Goal: Task Accomplishment & Management: Complete application form

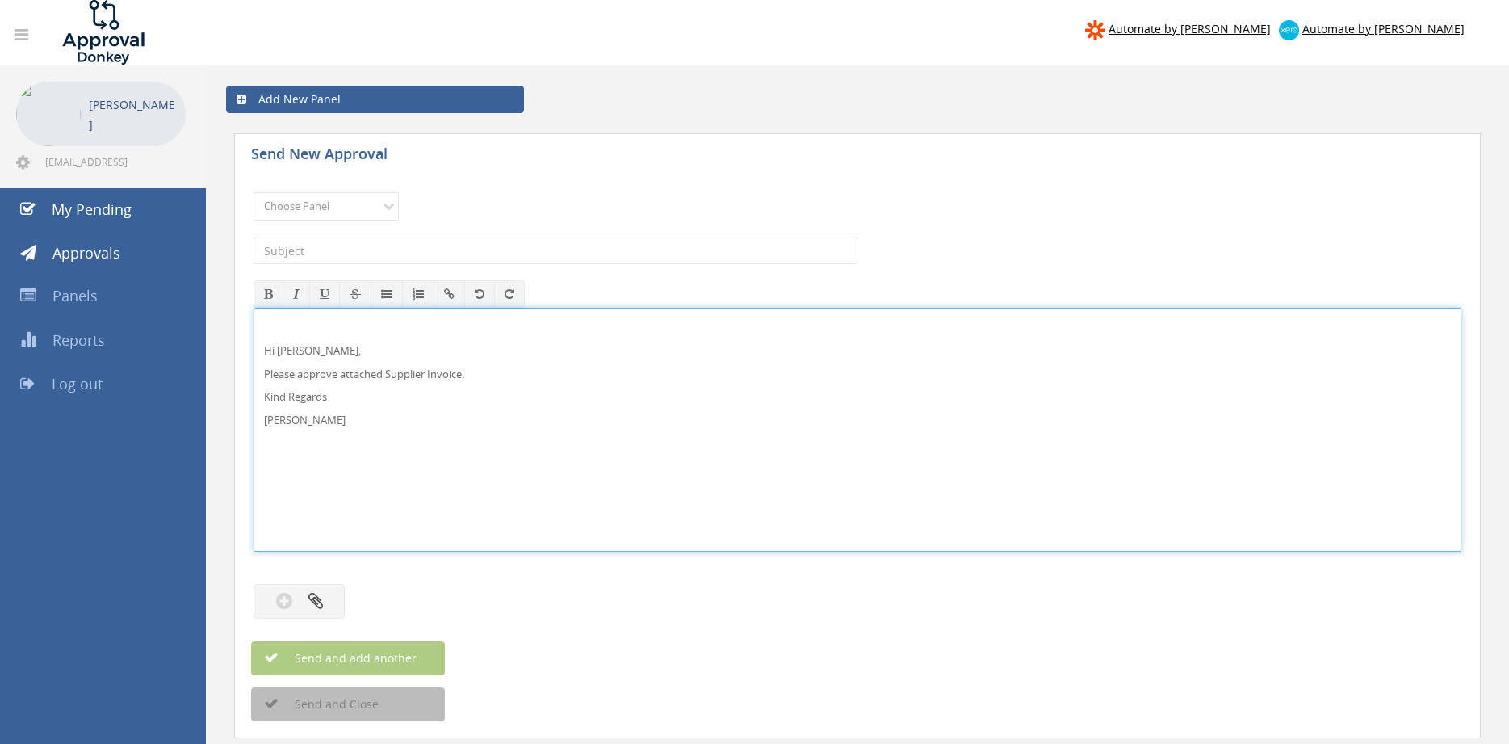
click at [321, 356] on p "Hi [PERSON_NAME]," at bounding box center [857, 350] width 1187 height 15
drag, startPoint x: 334, startPoint y: 433, endPoint x: 233, endPoint y: 320, distance: 152.1
click at [254, 313] on div "Hi [PERSON_NAME] and [PERSON_NAME], Please approve attached Supplier Invoice. K…" at bounding box center [858, 430] width 1208 height 244
copy div "Hi [PERSON_NAME] and [PERSON_NAME], Please approve attached Supplier Invoice. K…"
click at [254, 192] on select "Choose Panel Alarm Credits RG - 3 NZ Utilities Cable and SAI Global NZ Alarms-1…" at bounding box center [326, 206] width 145 height 28
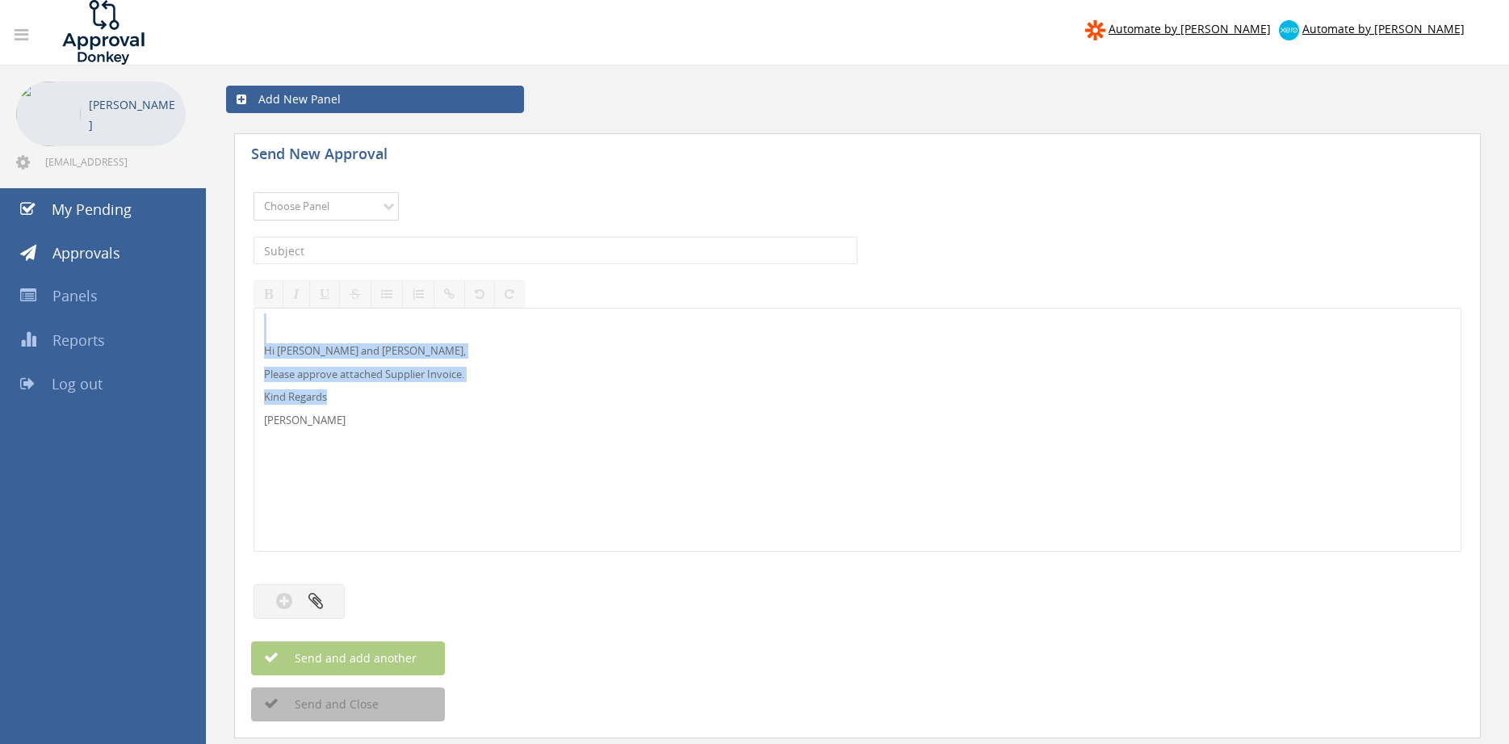
select select "9744"
click option "Flamestop Utilities" at bounding box center [0, 0] width 0 height 0
click at [369, 250] on input "text" at bounding box center [556, 250] width 604 height 27
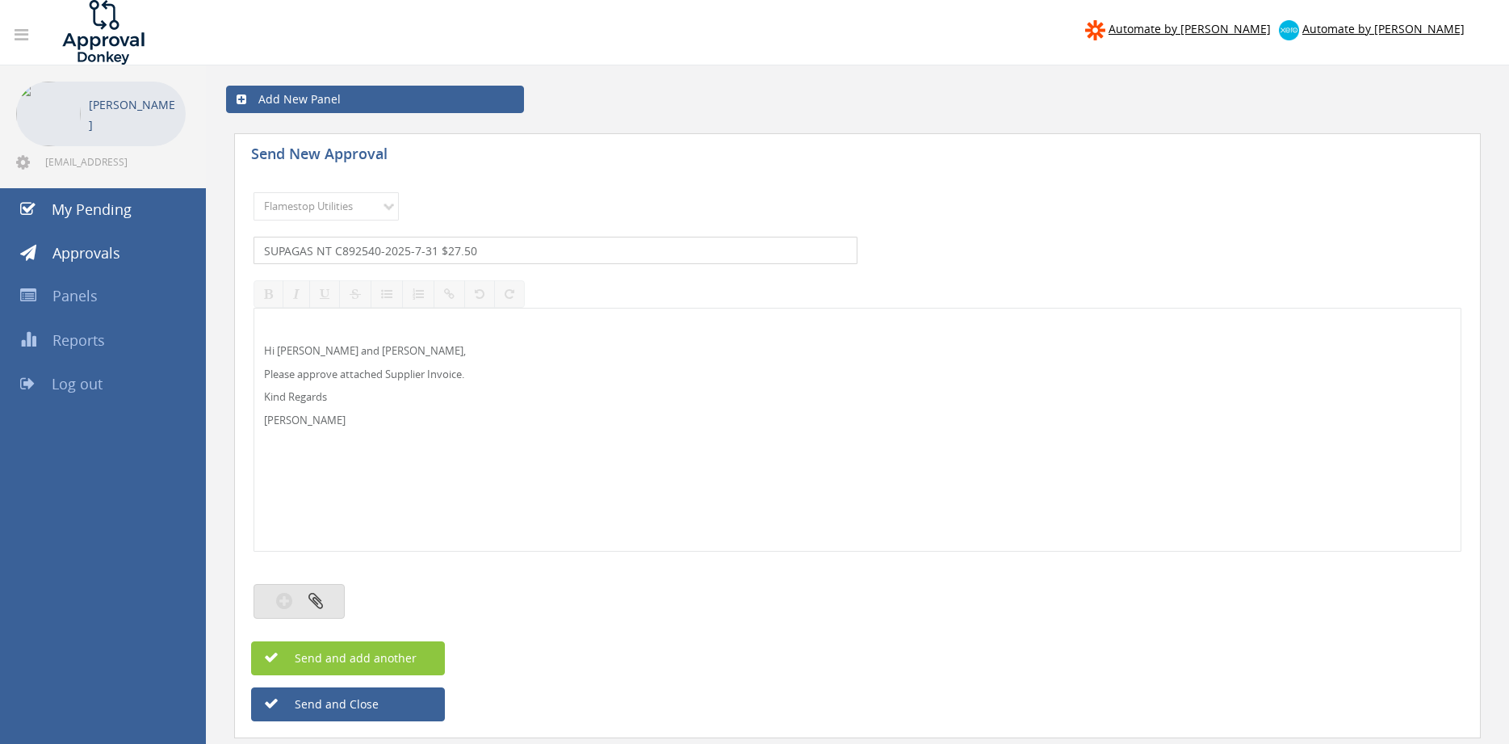
type input "SUPAGAS NT C892540-2025-7-31 $27.50"
click at [300, 606] on button "button" at bounding box center [299, 601] width 91 height 35
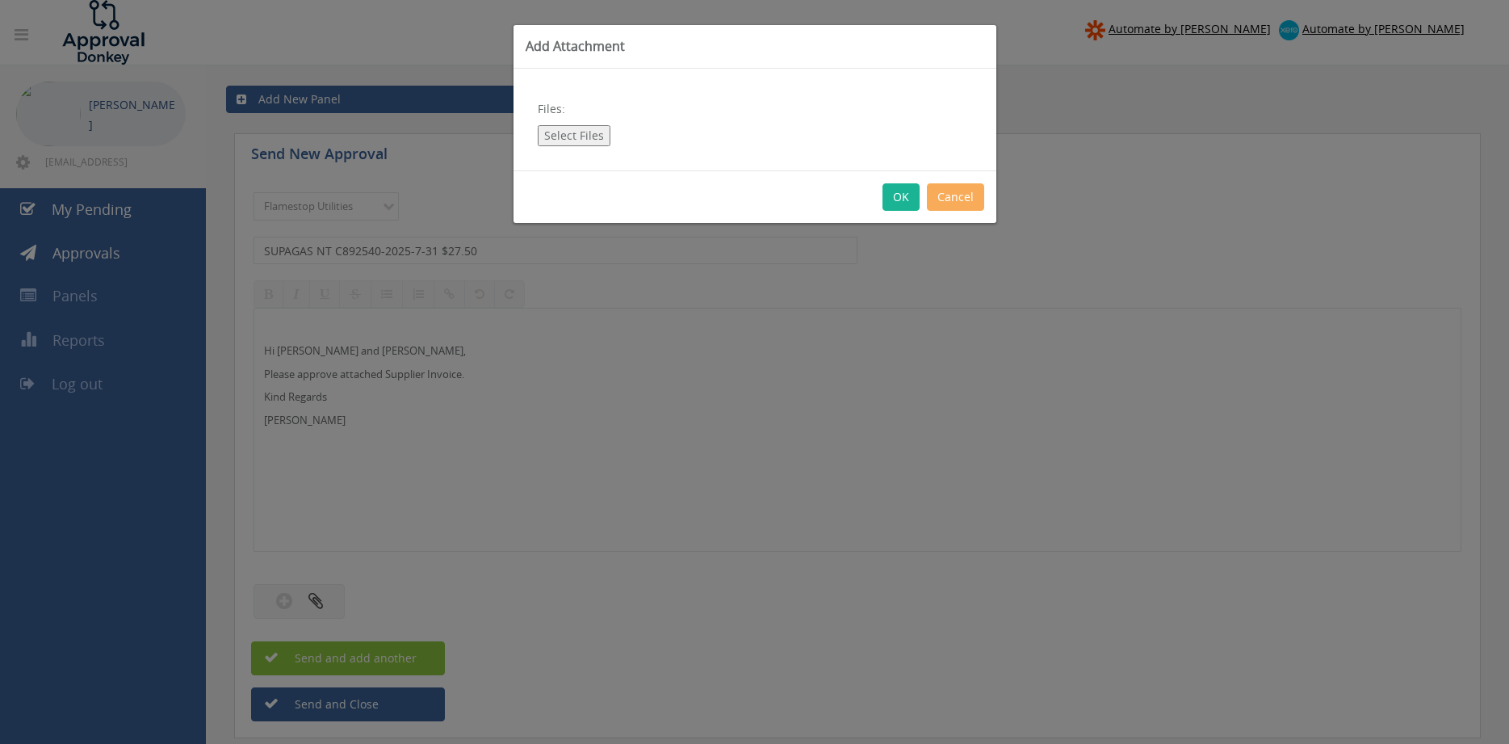
click at [584, 124] on div "Files: Select Files" at bounding box center [755, 120] width 483 height 102
click at [575, 139] on button "Select Files" at bounding box center [574, 135] width 73 height 21
type input "C:\fakepath\SUPAGAS NT-C892540-2025-7-31.pdf"
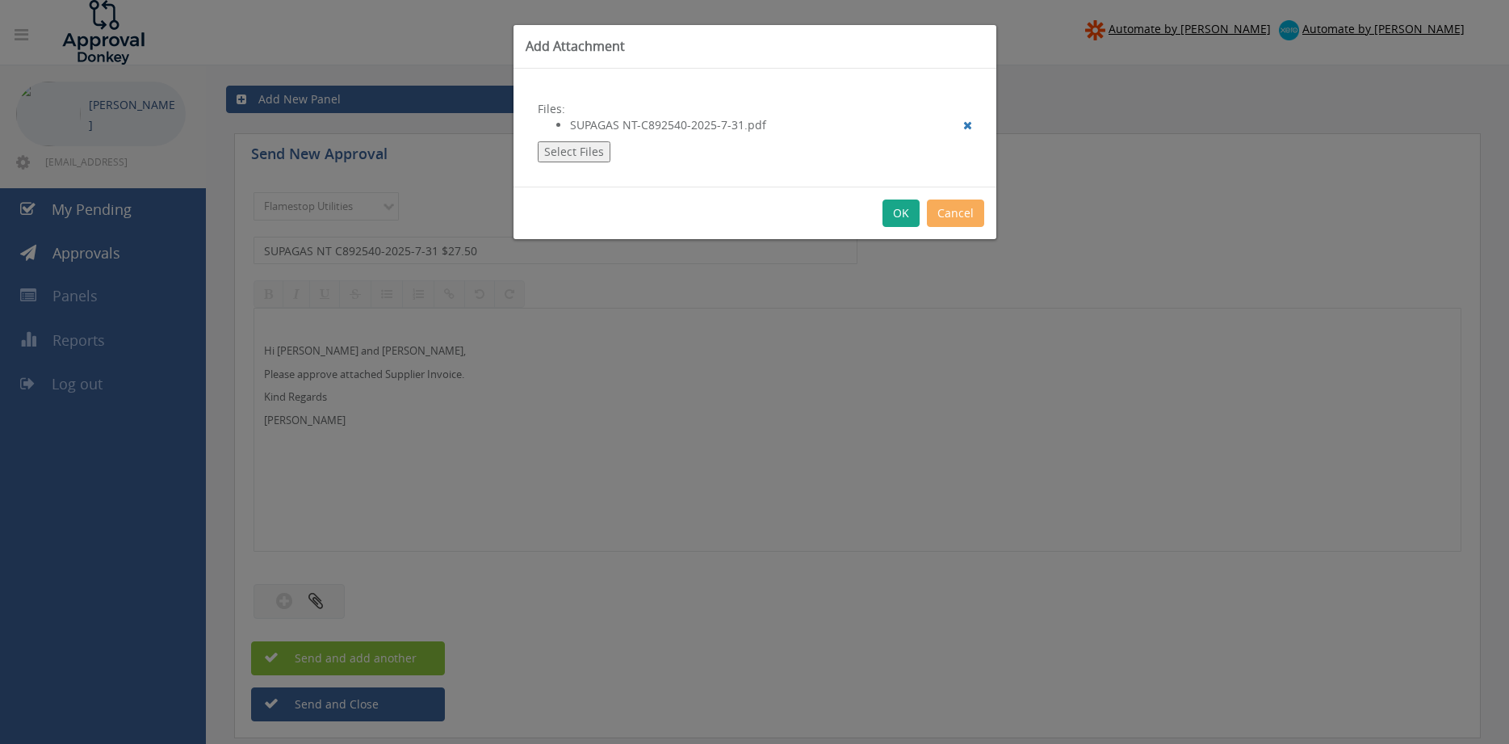
click at [894, 218] on button "OK" at bounding box center [901, 212] width 37 height 27
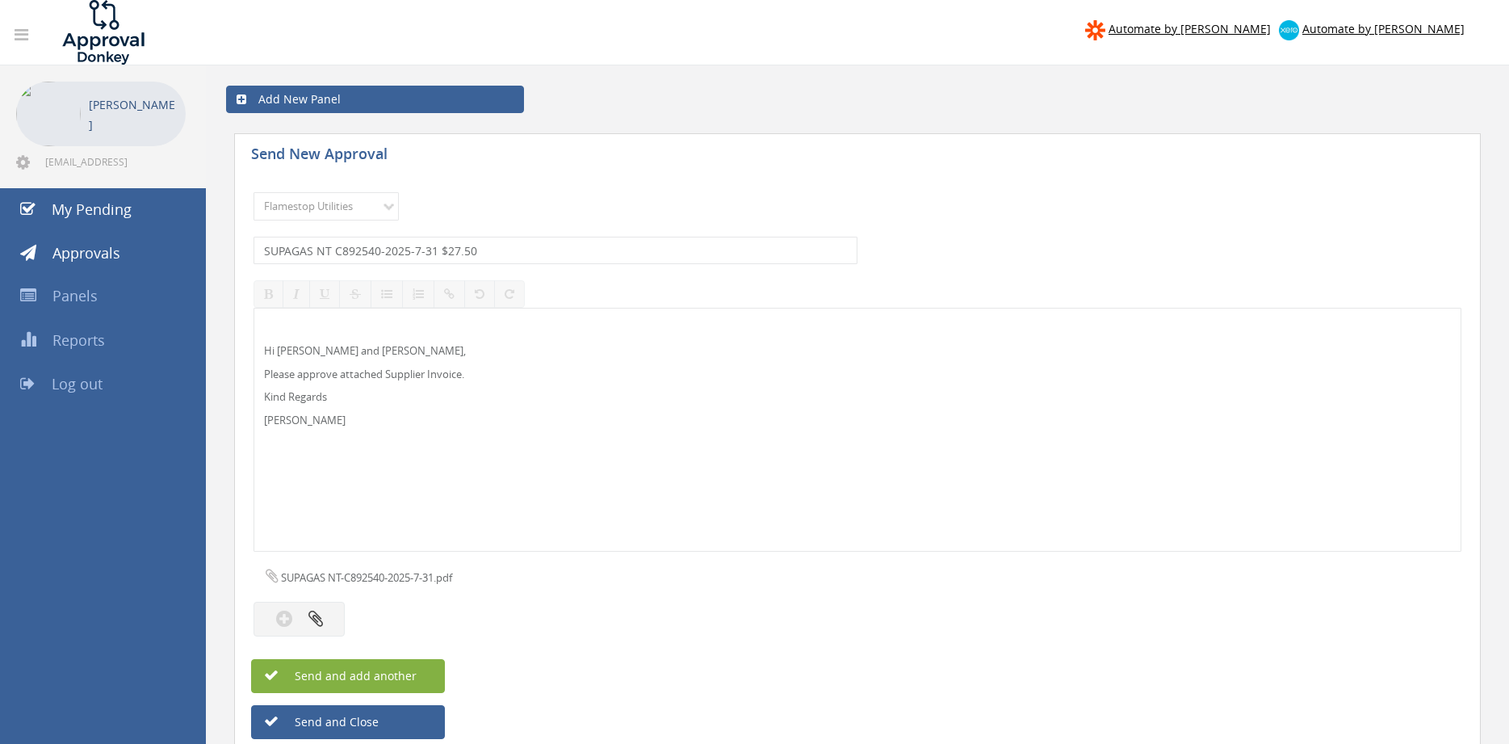
click at [426, 674] on button "Send and add another" at bounding box center [348, 676] width 194 height 34
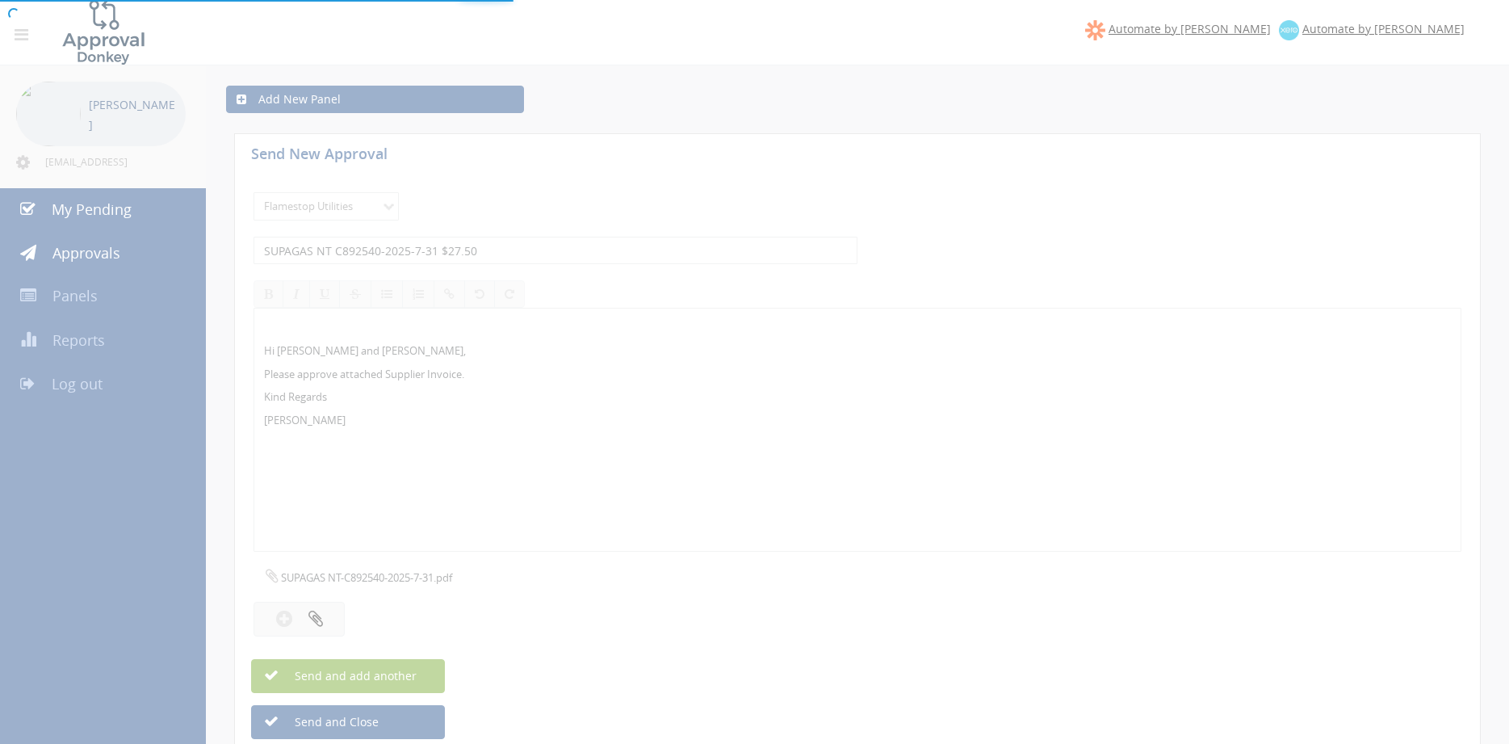
select select
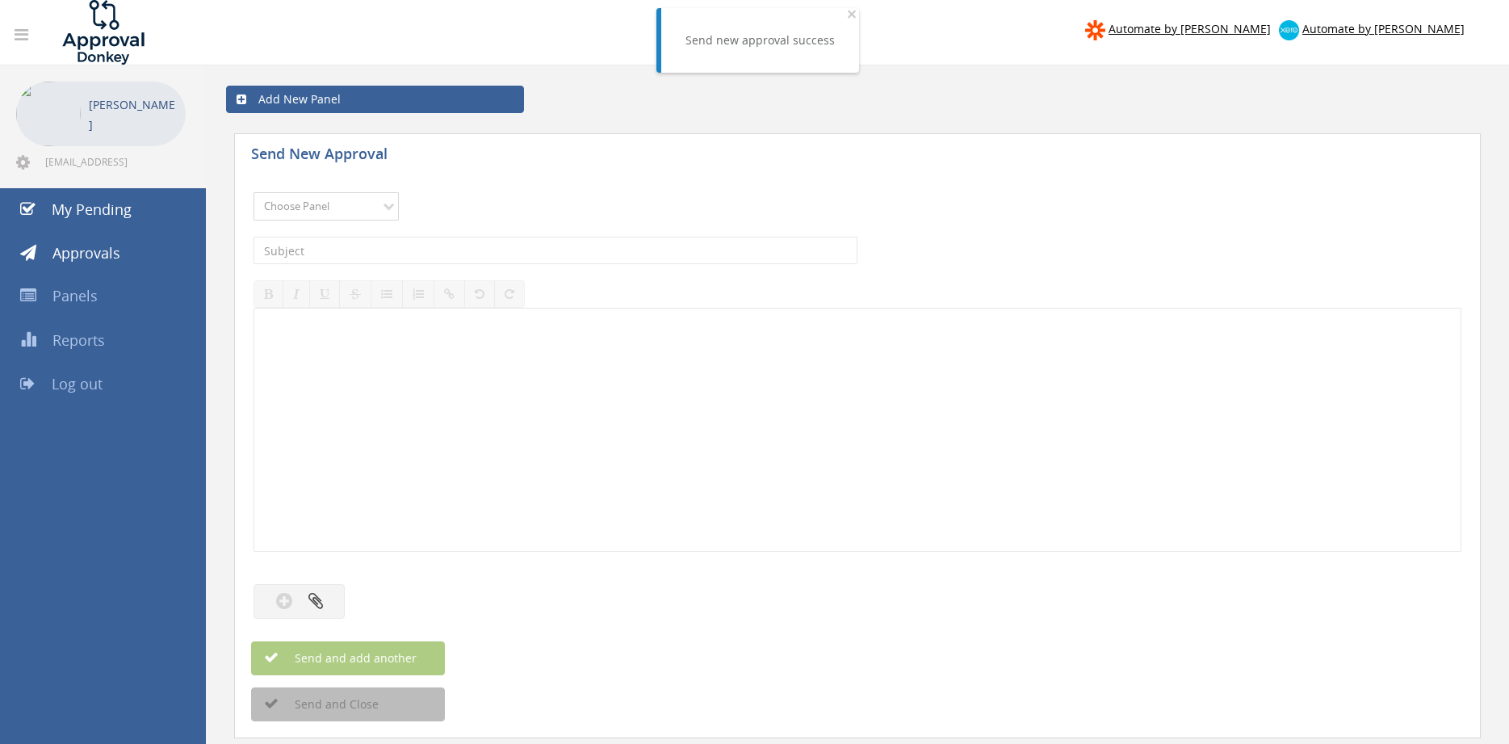
click at [254, 192] on select "Choose Panel Alarm Credits RG - 3 NZ Utilities Cable and SAI Global NZ Alarms-1…" at bounding box center [326, 206] width 145 height 28
select select "9744"
click option "Flamestop Utilities" at bounding box center [0, 0] width 0 height 0
click at [401, 249] on input "text" at bounding box center [556, 250] width 604 height 27
type input "g"
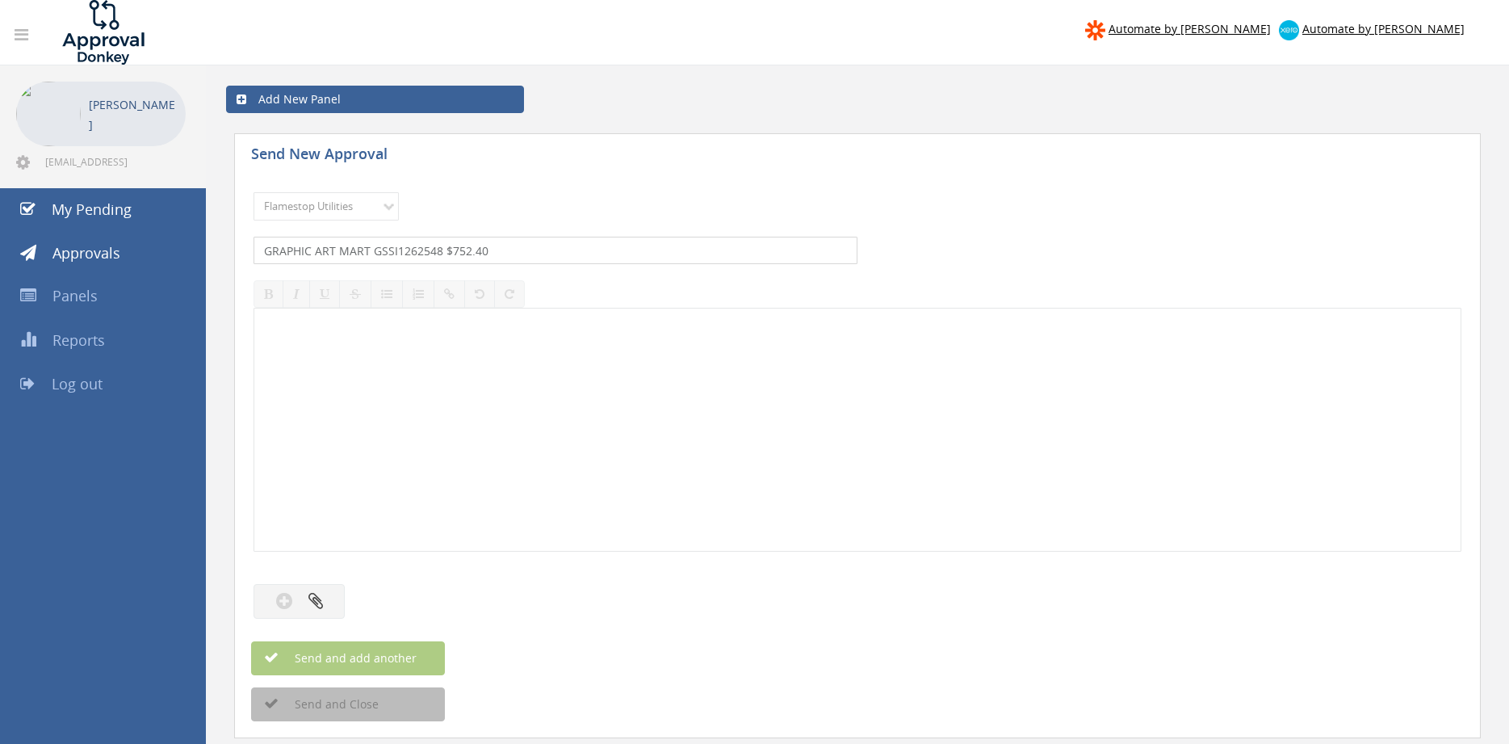
type input "GRAPHIC ART MART GSSI1262548 $752.40"
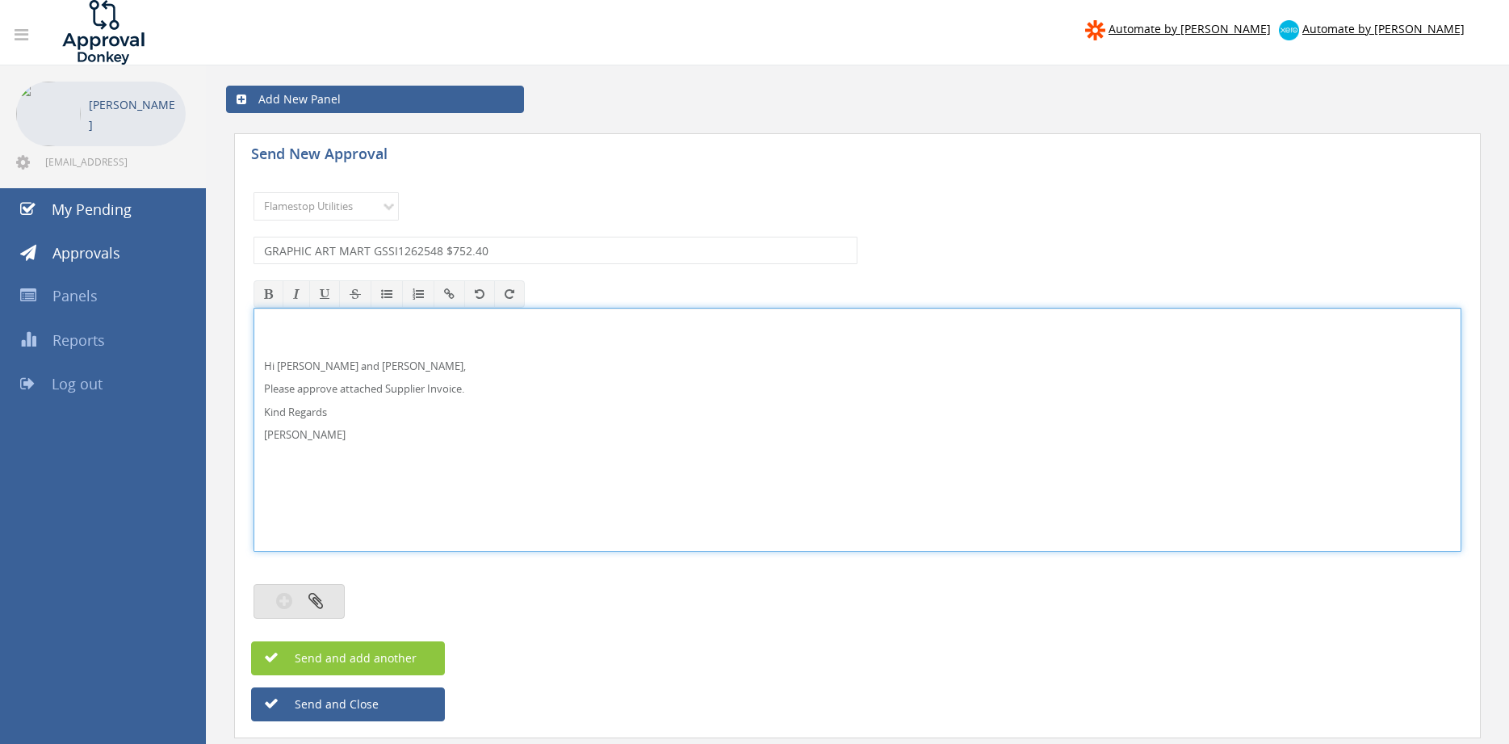
click at [318, 602] on icon "button" at bounding box center [315, 600] width 15 height 19
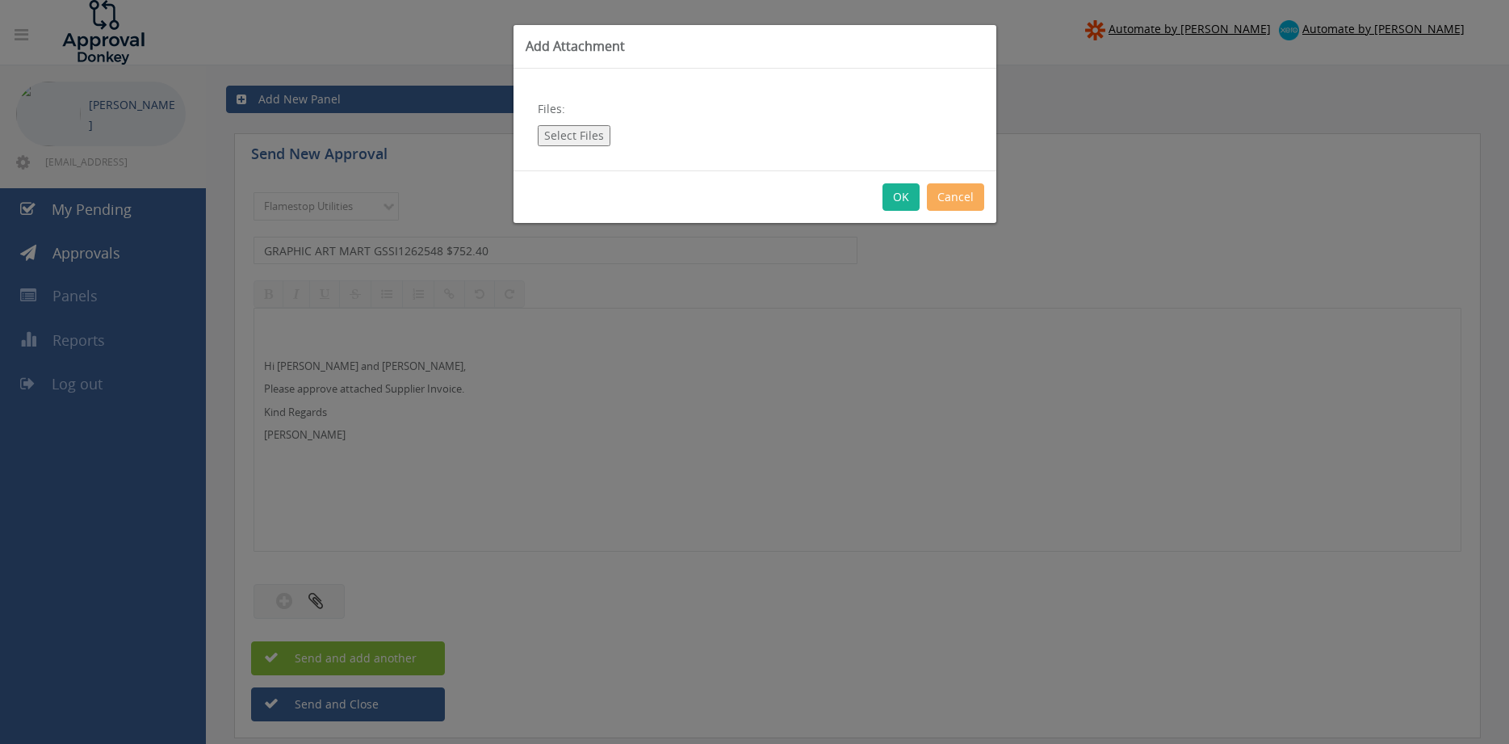
click at [586, 142] on button "Select Files" at bounding box center [574, 135] width 73 height 21
type input "C:\fakepath\GRAPHIC ART MART GSSI1262548 [DATE].pdf"
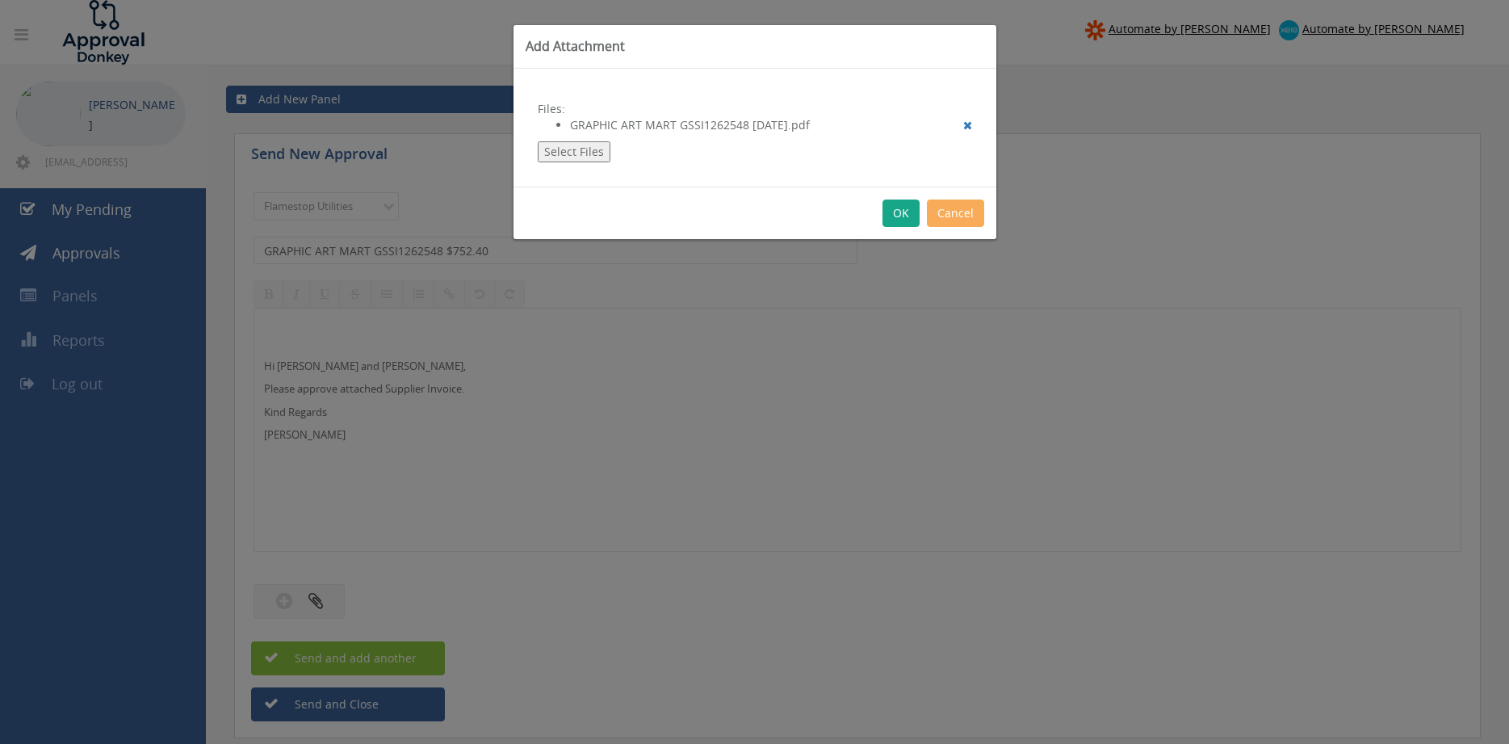
click at [894, 216] on button "OK" at bounding box center [901, 212] width 37 height 27
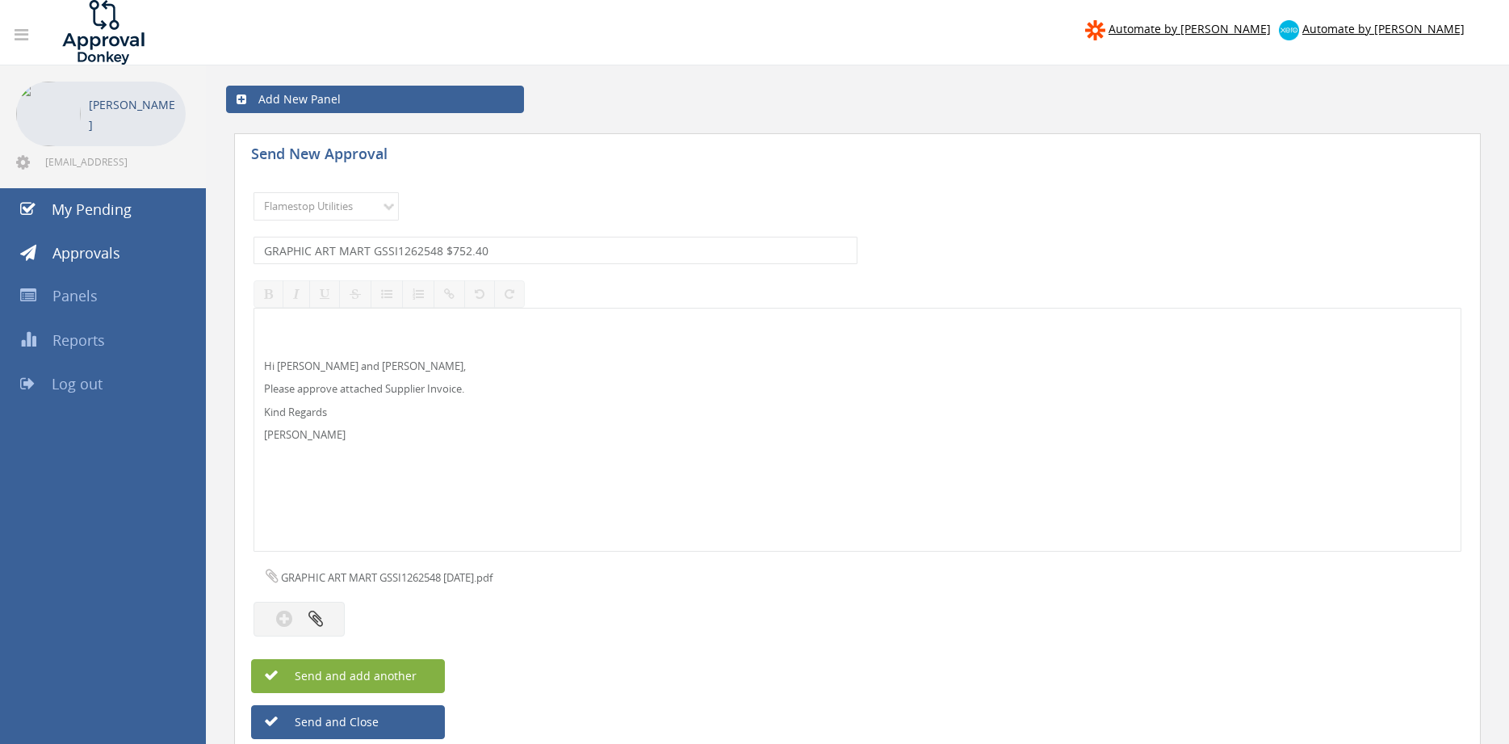
click at [400, 679] on span "Send and add another" at bounding box center [338, 675] width 157 height 15
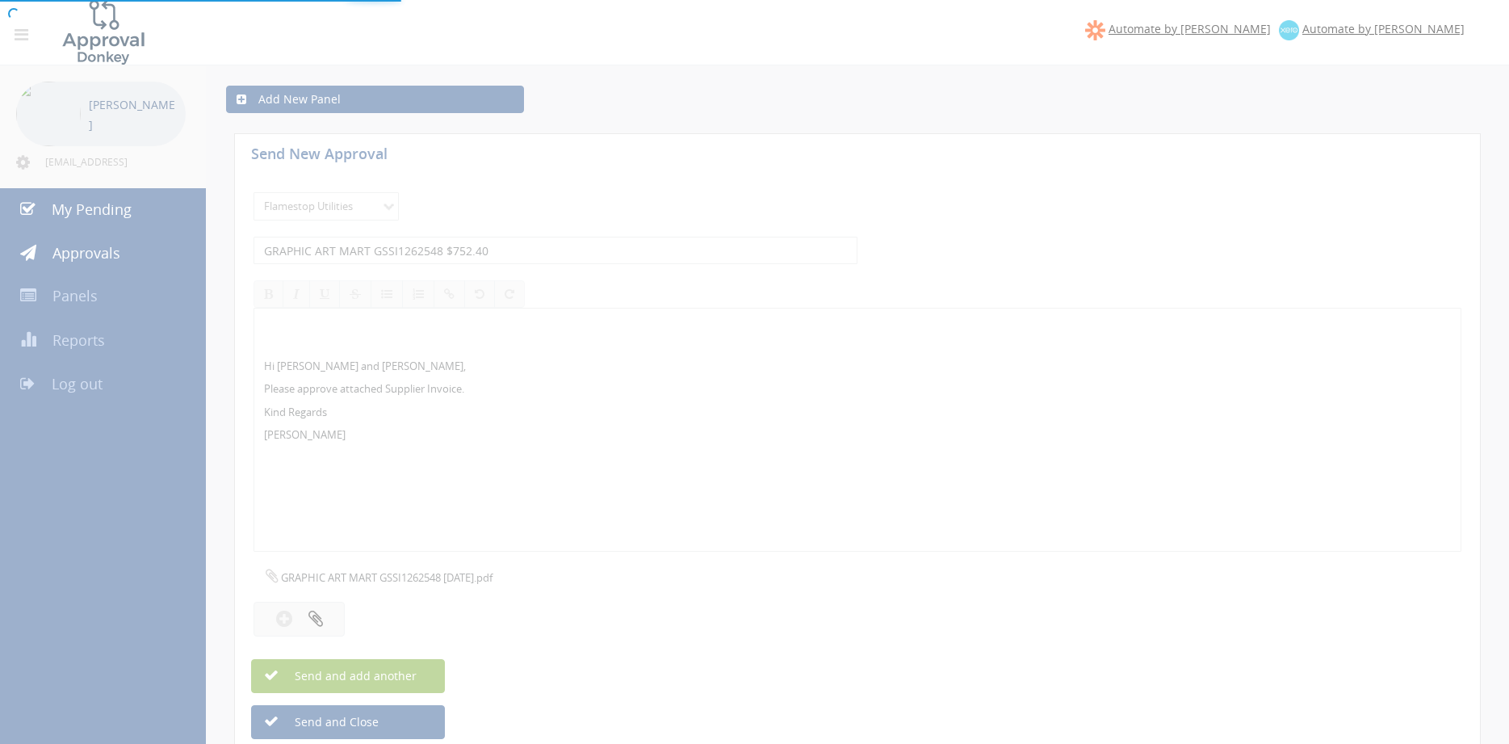
select select
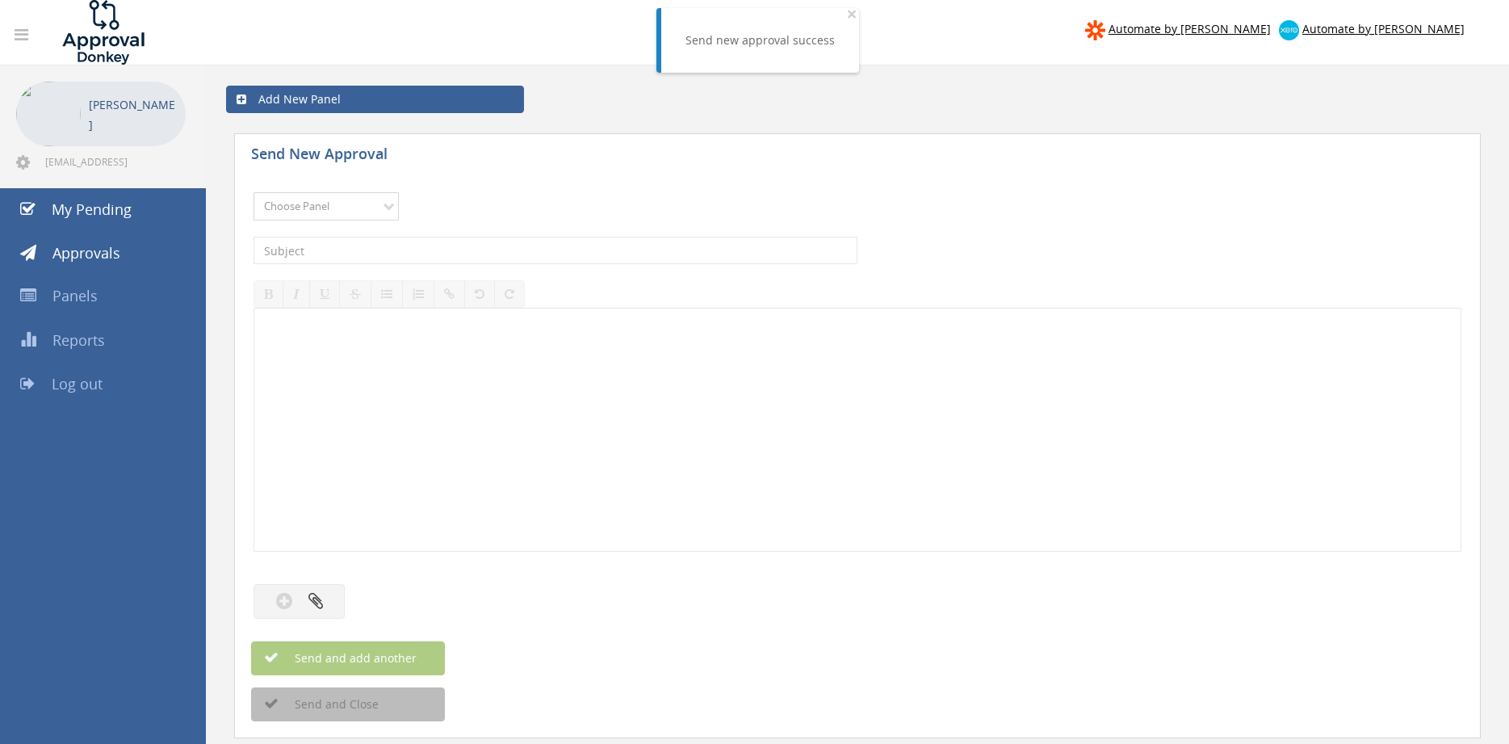
click at [254, 192] on select "Choose Panel Alarm Credits RG - 3 NZ Utilities Cable and SAI Global NZ Alarms-1…" at bounding box center [326, 206] width 145 height 28
select select "9744"
click option "Flamestop Utilities" at bounding box center [0, 0] width 0 height 0
click at [406, 252] on input "text" at bounding box center [556, 250] width 604 height 27
type input "BUNNINGS WA 2406/01986778 $28.63"
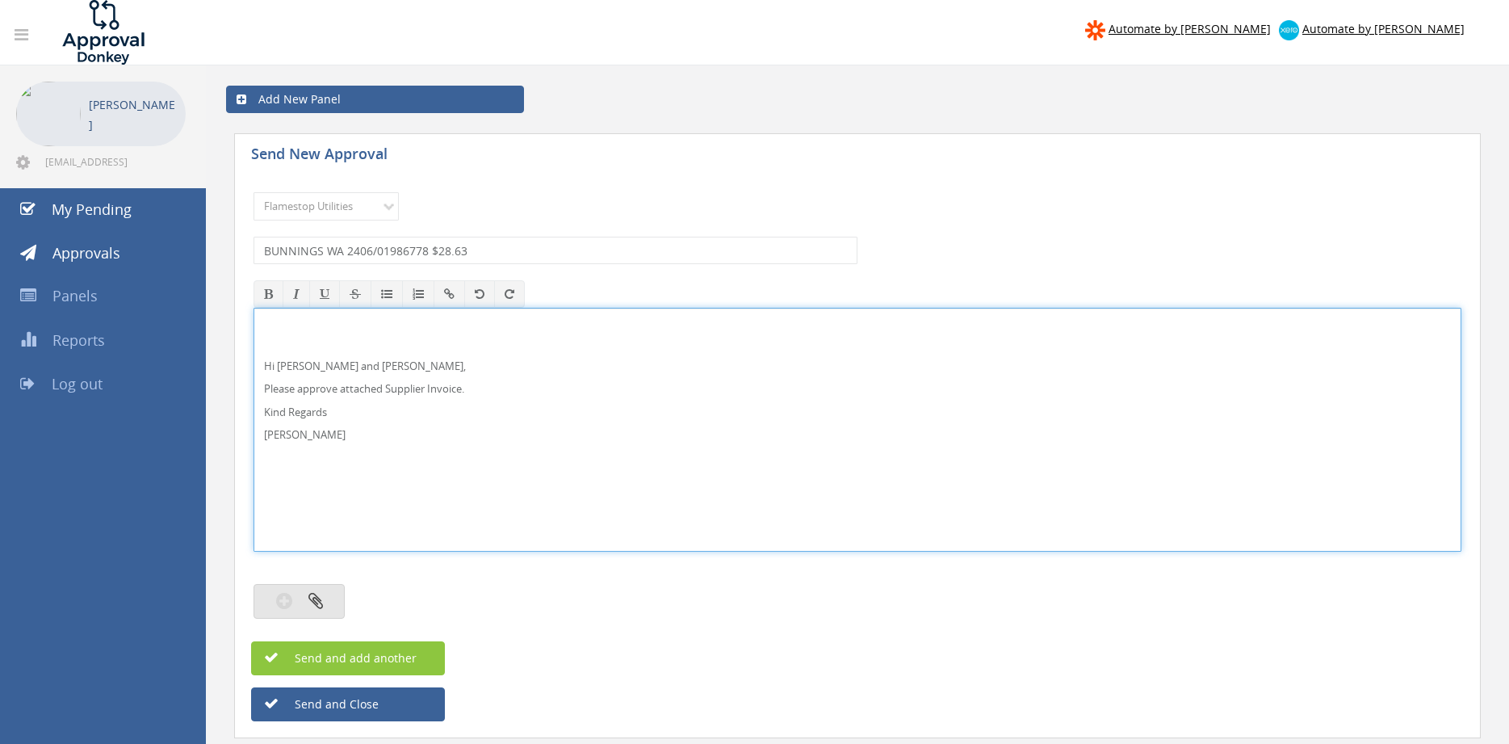
click at [323, 604] on button "button" at bounding box center [299, 601] width 91 height 35
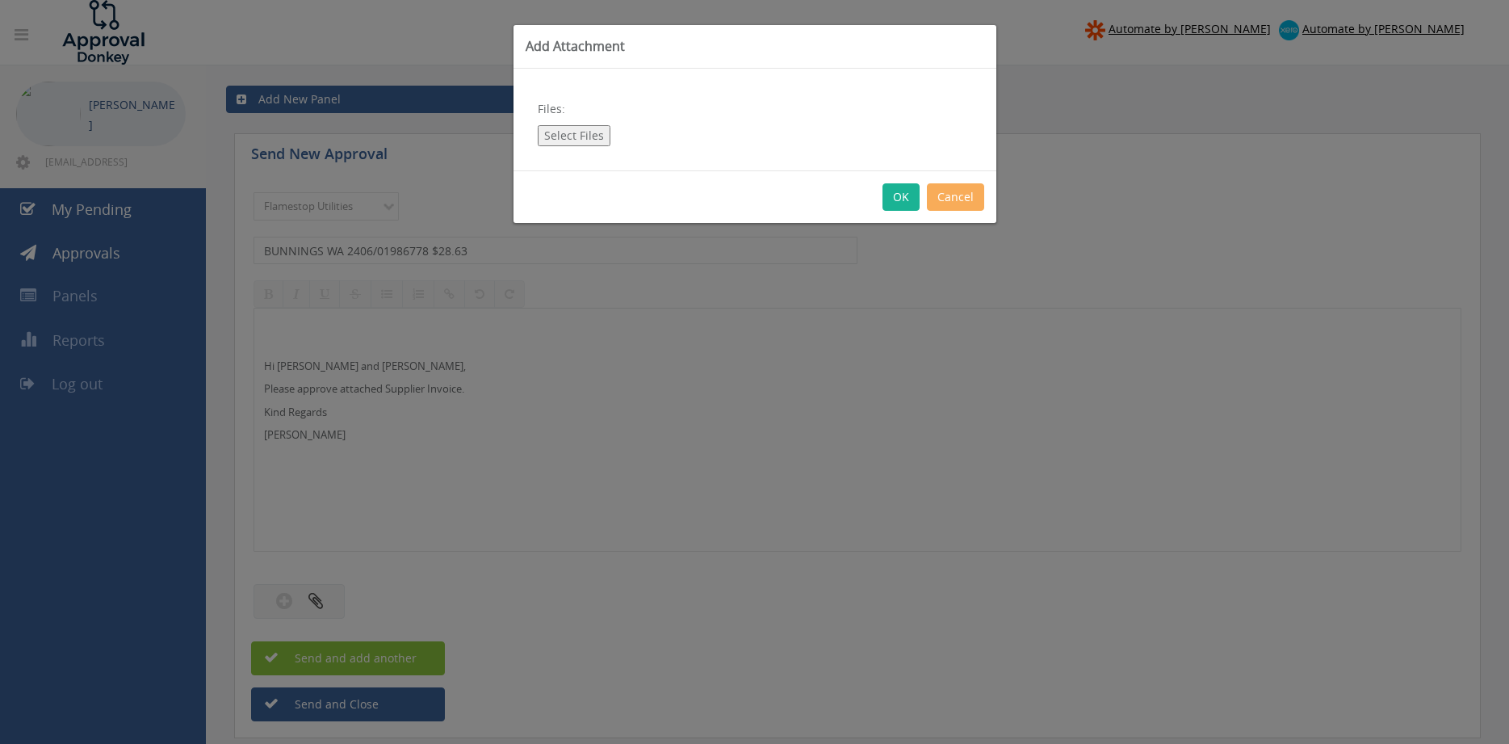
click at [583, 134] on button "Select Files" at bounding box center [574, 135] width 73 height 21
type input "C:\fakepath\BUNNINGS WA 2406-01986778 [DATE].pdf"
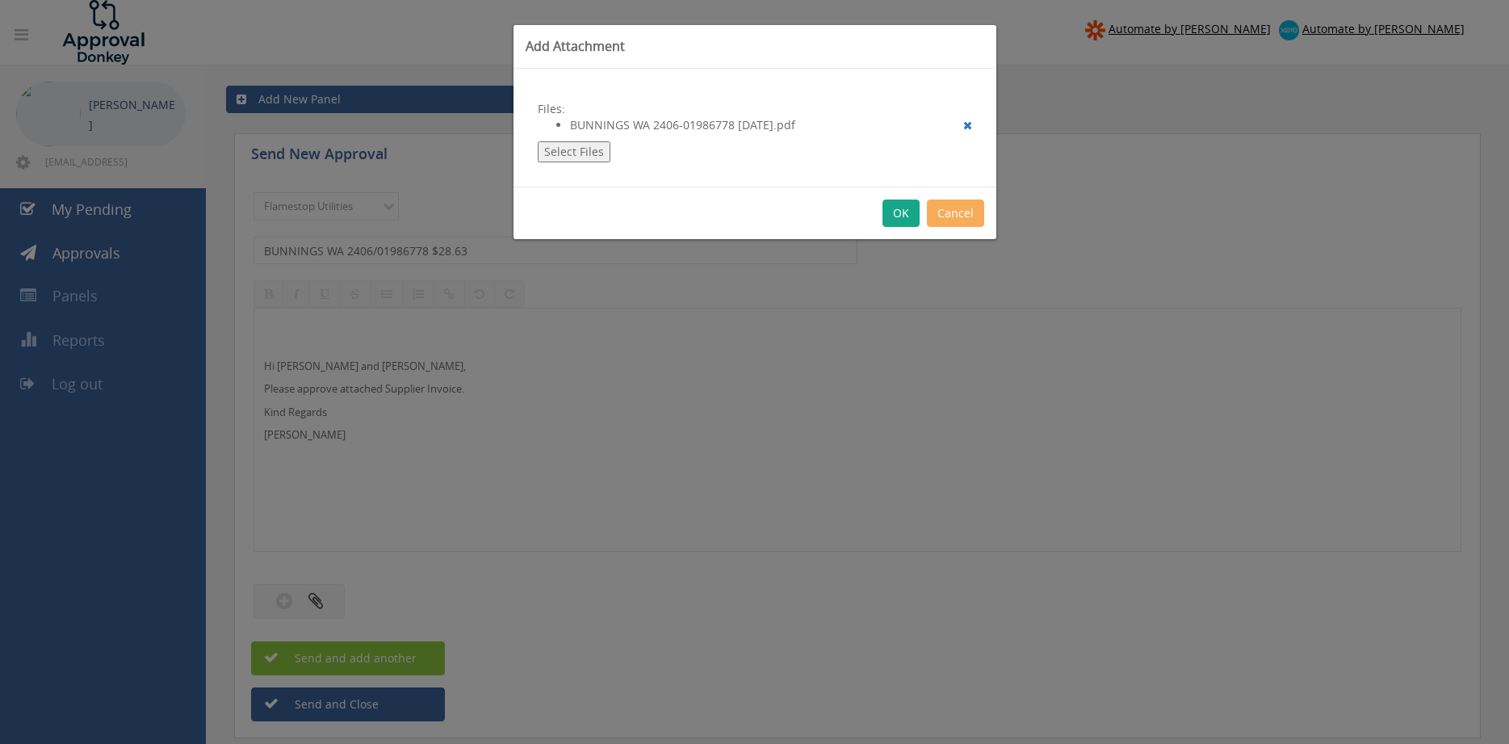
click at [906, 217] on button "OK" at bounding box center [901, 212] width 37 height 27
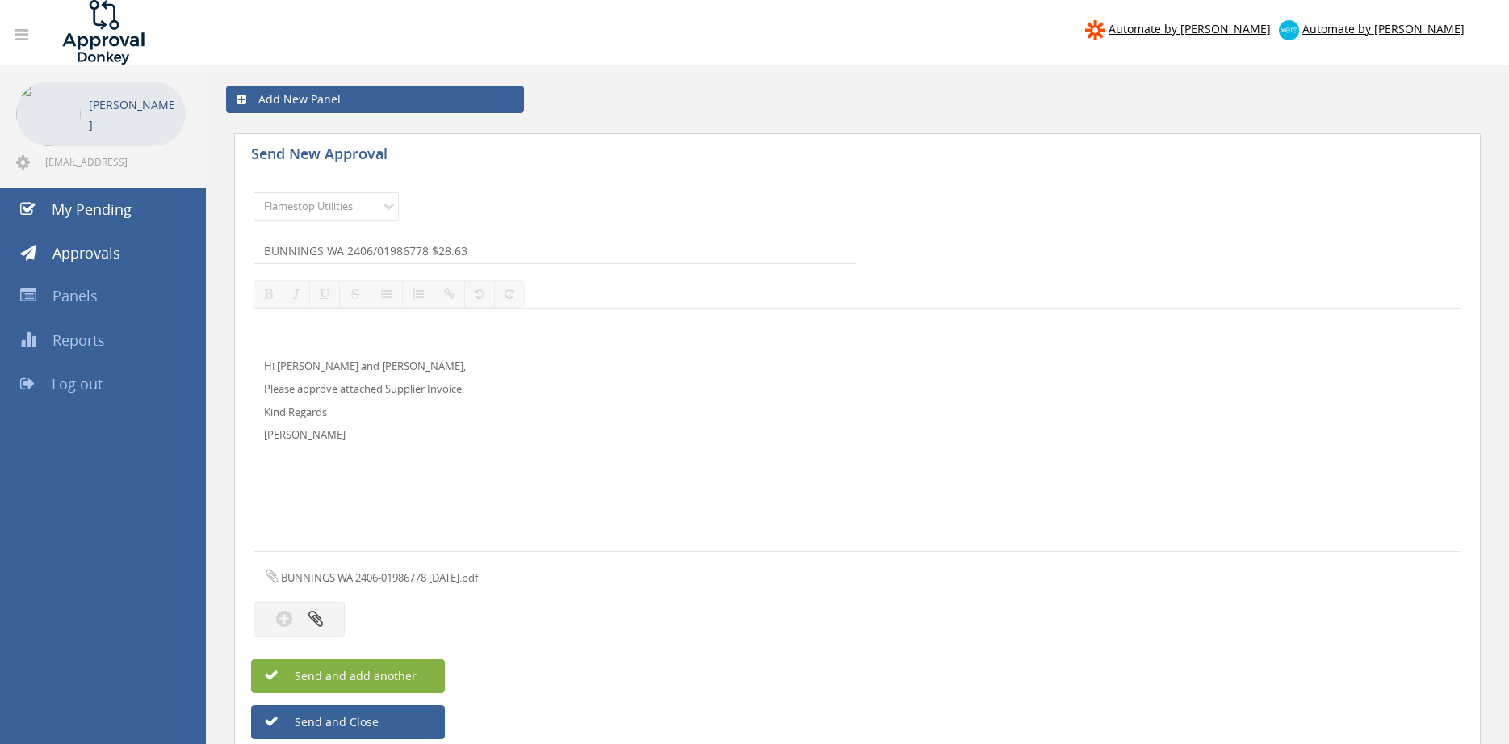
click at [425, 664] on button "Send and add another" at bounding box center [348, 676] width 194 height 34
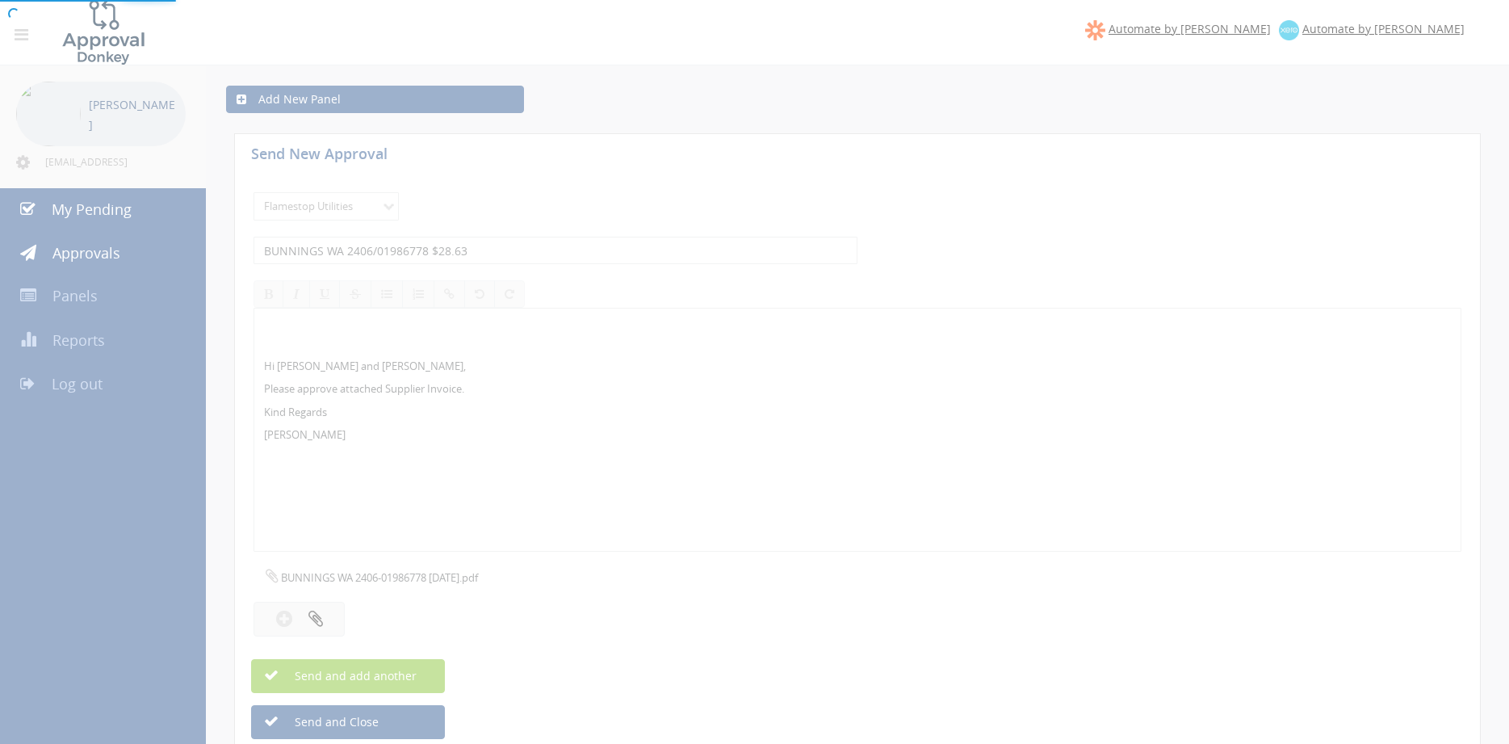
select select
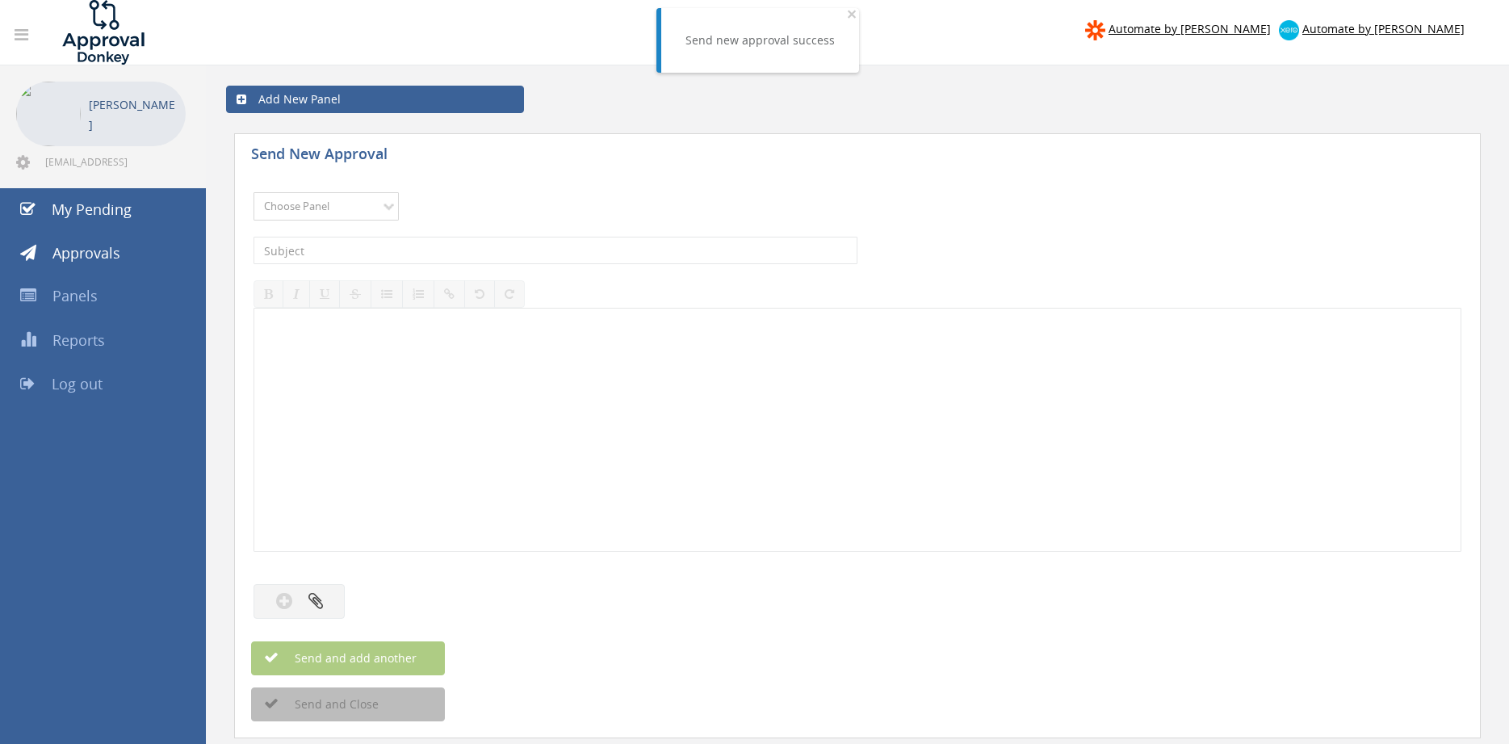
click at [254, 192] on select "Choose Panel Alarm Credits RG - 3 NZ Utilities Cable and SAI Global NZ Alarms-1…" at bounding box center [326, 206] width 145 height 28
select select "9744"
click option "Flamestop Utilities" at bounding box center [0, 0] width 0 height 0
click at [410, 252] on input "text" at bounding box center [556, 250] width 604 height 27
type input "BUNNINGS WA 2406/01811222 $32.00"
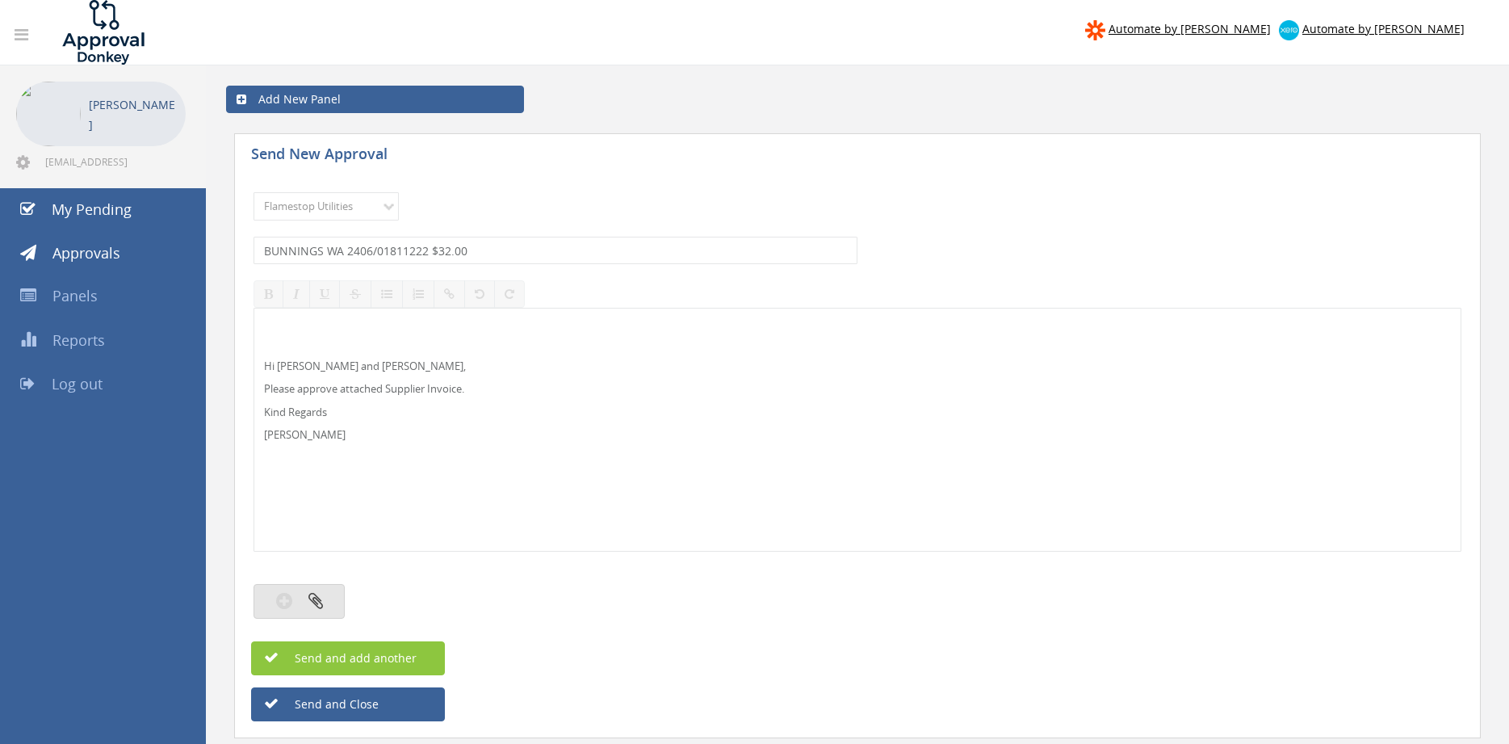
click at [308, 596] on icon "button" at bounding box center [315, 600] width 15 height 19
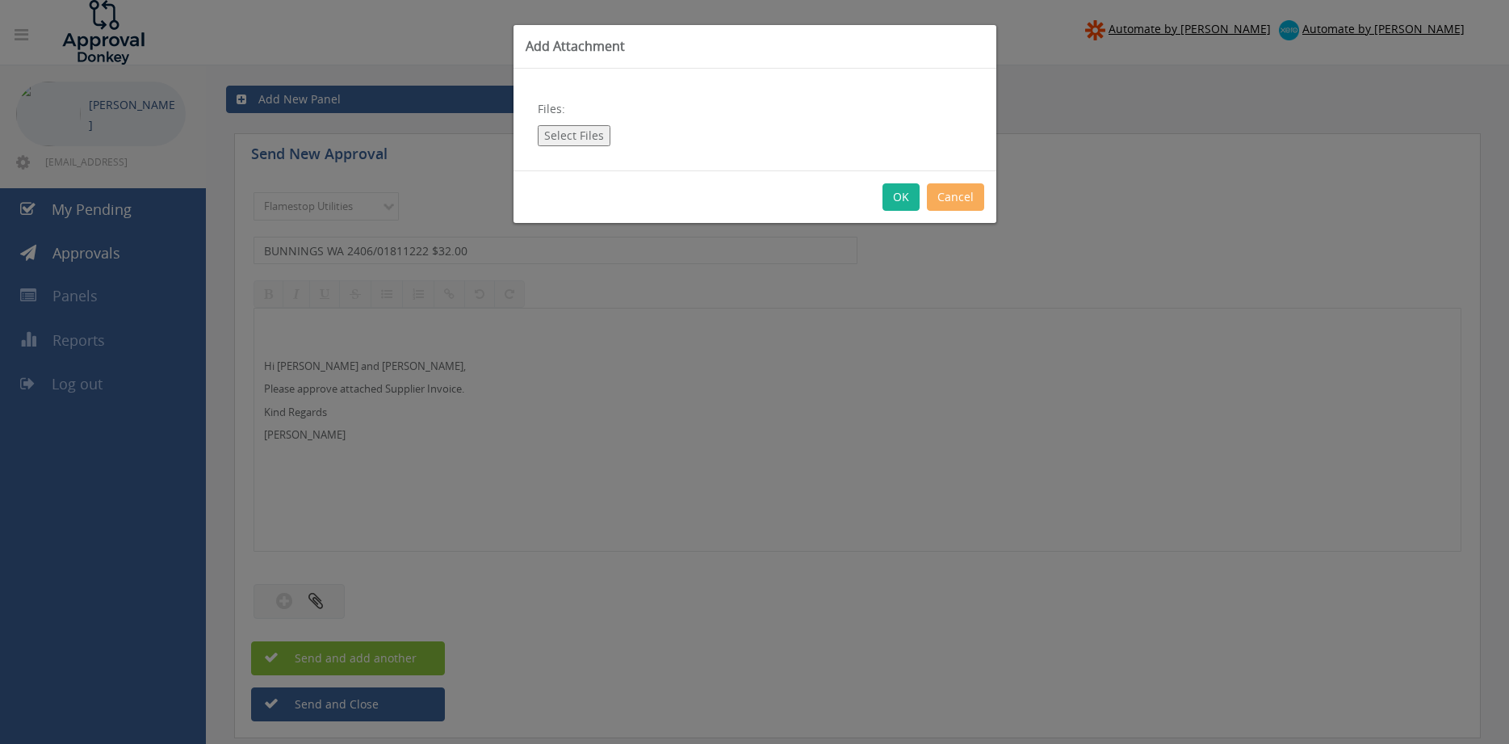
click at [570, 136] on button "Select Files" at bounding box center [574, 135] width 73 height 21
type input "C:\fakepath\BUNNINGS WA 2406-01811222 [DATE].pdf"
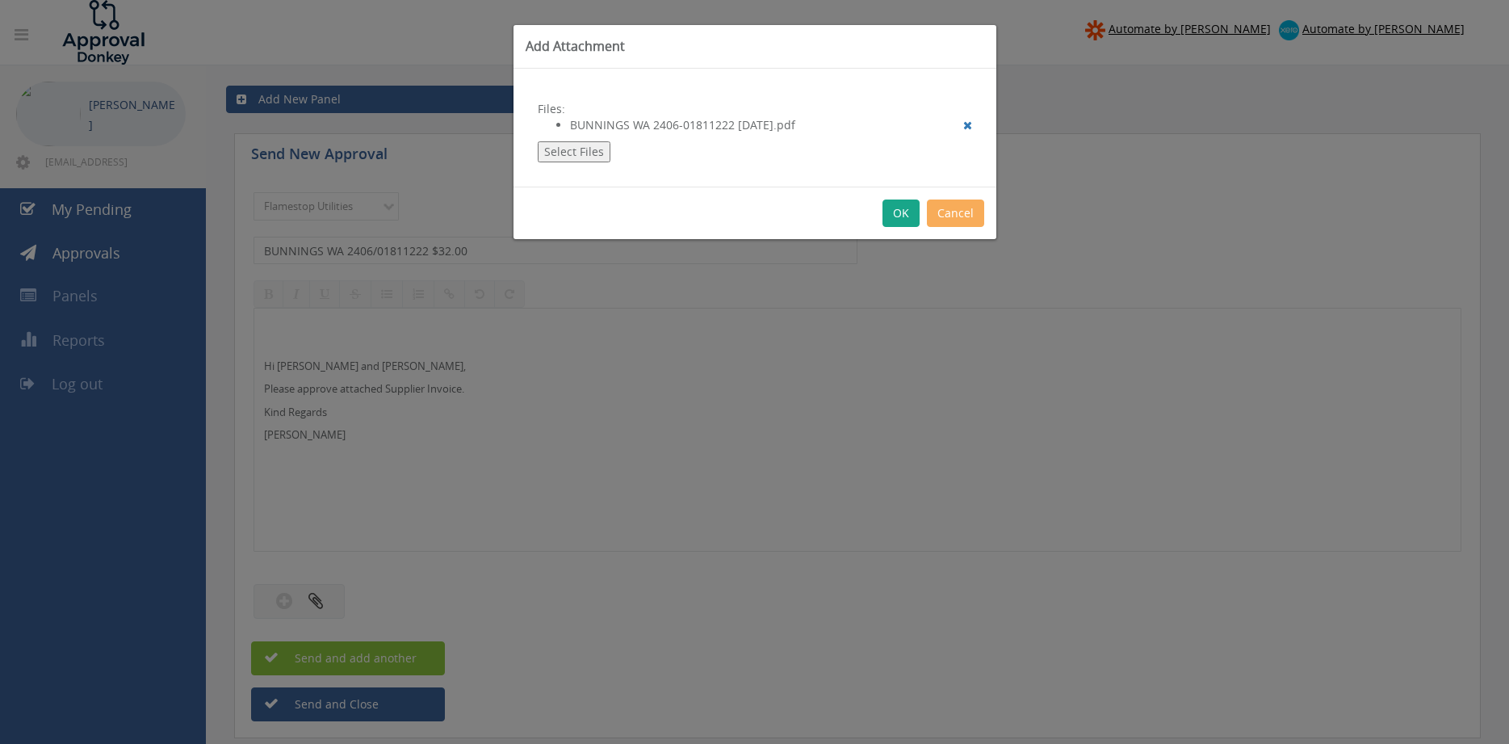
click at [896, 214] on button "OK" at bounding box center [901, 212] width 37 height 27
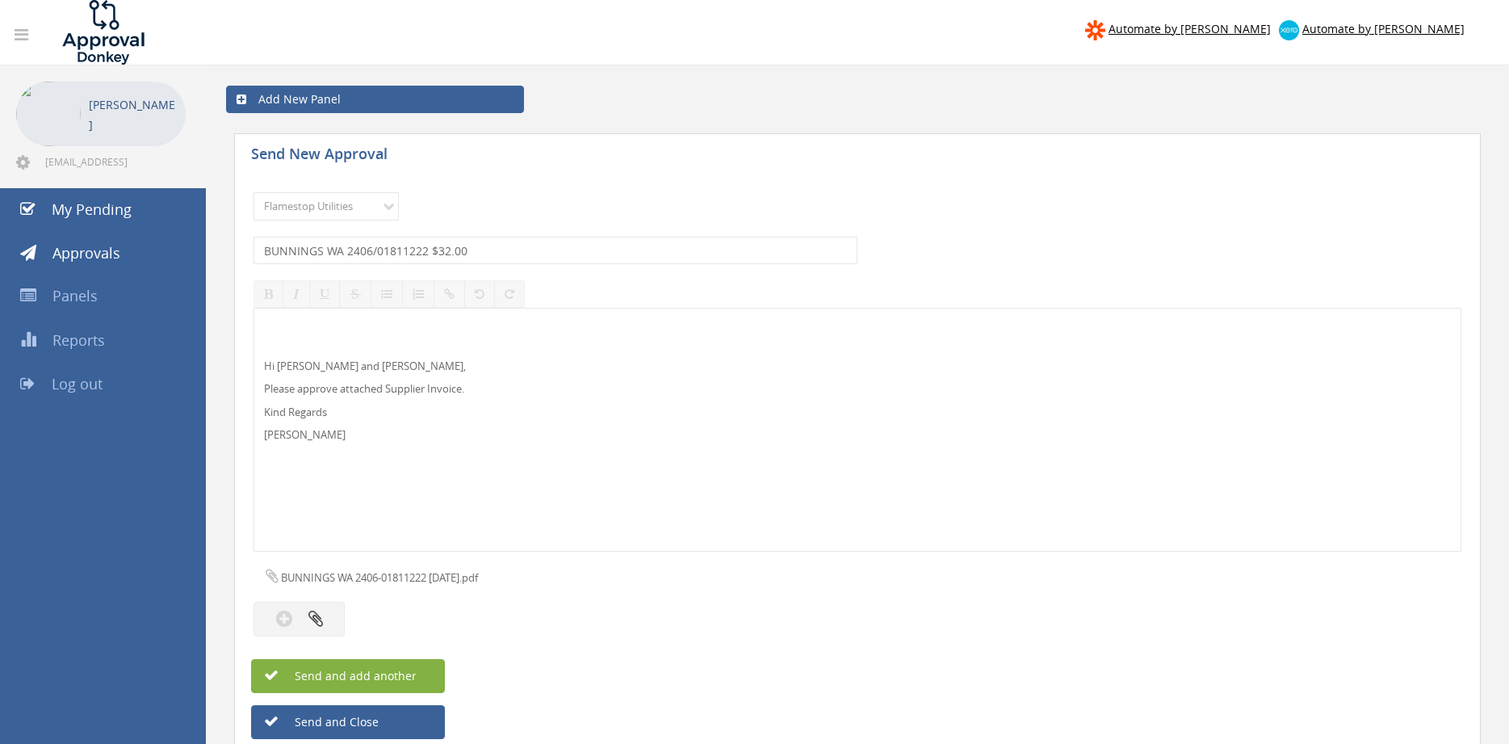
click at [425, 683] on button "Send and add another" at bounding box center [348, 676] width 194 height 34
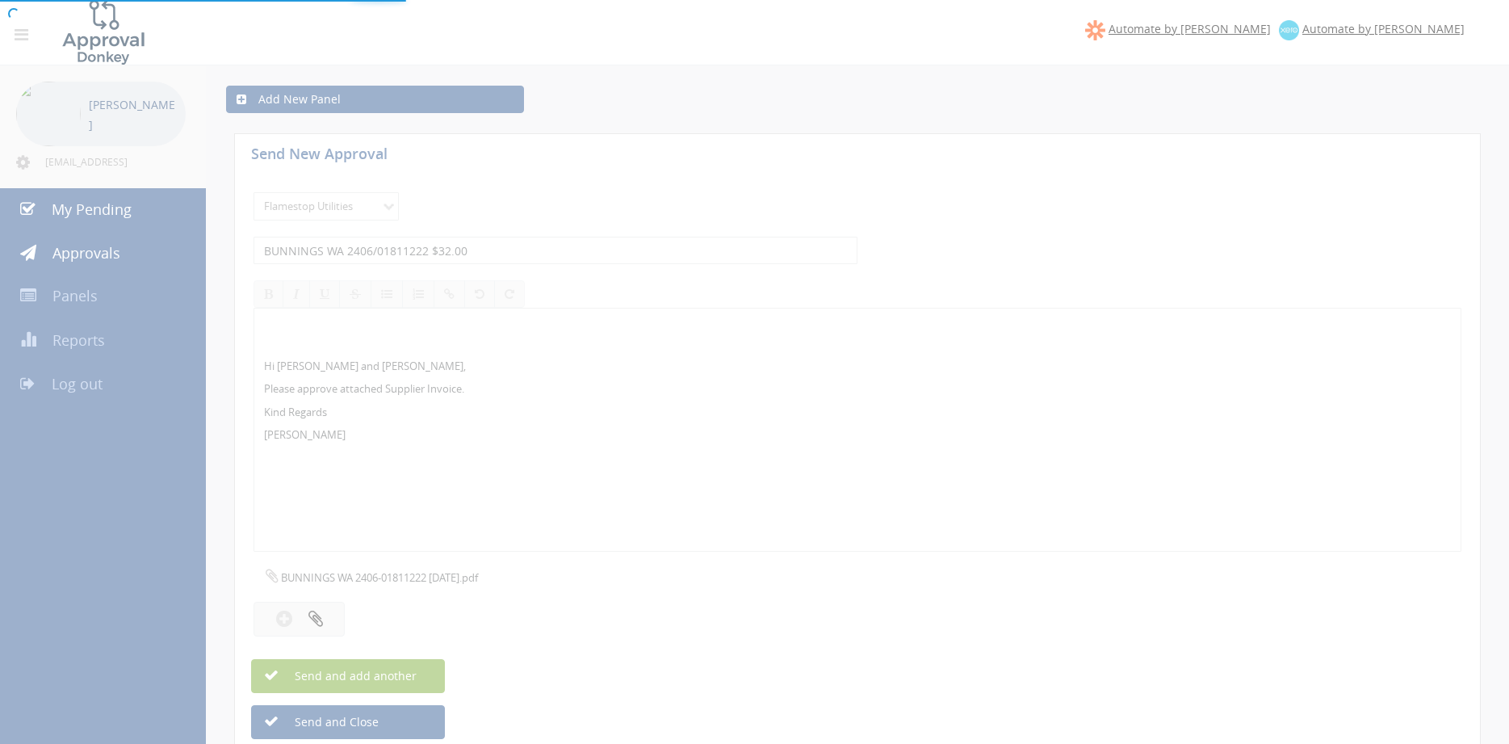
select select
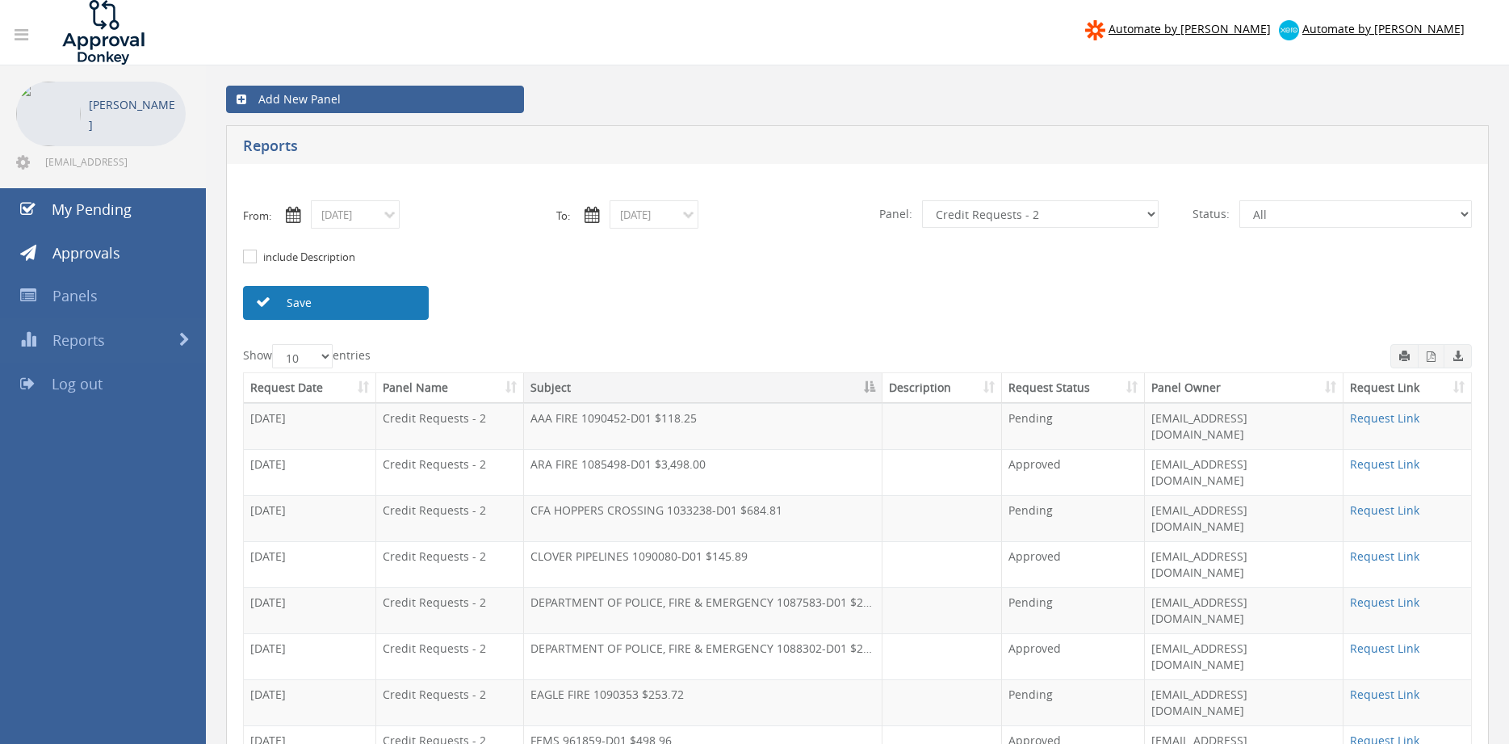
click at [415, 301] on link "Save" at bounding box center [336, 303] width 186 height 34
click at [922, 200] on select "All Alarm Credits RG - 3 NZ Utilities Cable and SAI Global NZ Alarms-1 NZ FX Pa…" at bounding box center [1040, 213] width 237 height 27
click option "NZ Utilities" at bounding box center [0, 0] width 0 height 0
click at [922, 200] on select "All Alarm Credits RG - 3 NZ Utilities Cable and SAI Global NZ Alarms-1 NZ FX Pa…" at bounding box center [1040, 213] width 237 height 27
select select "number:9741"
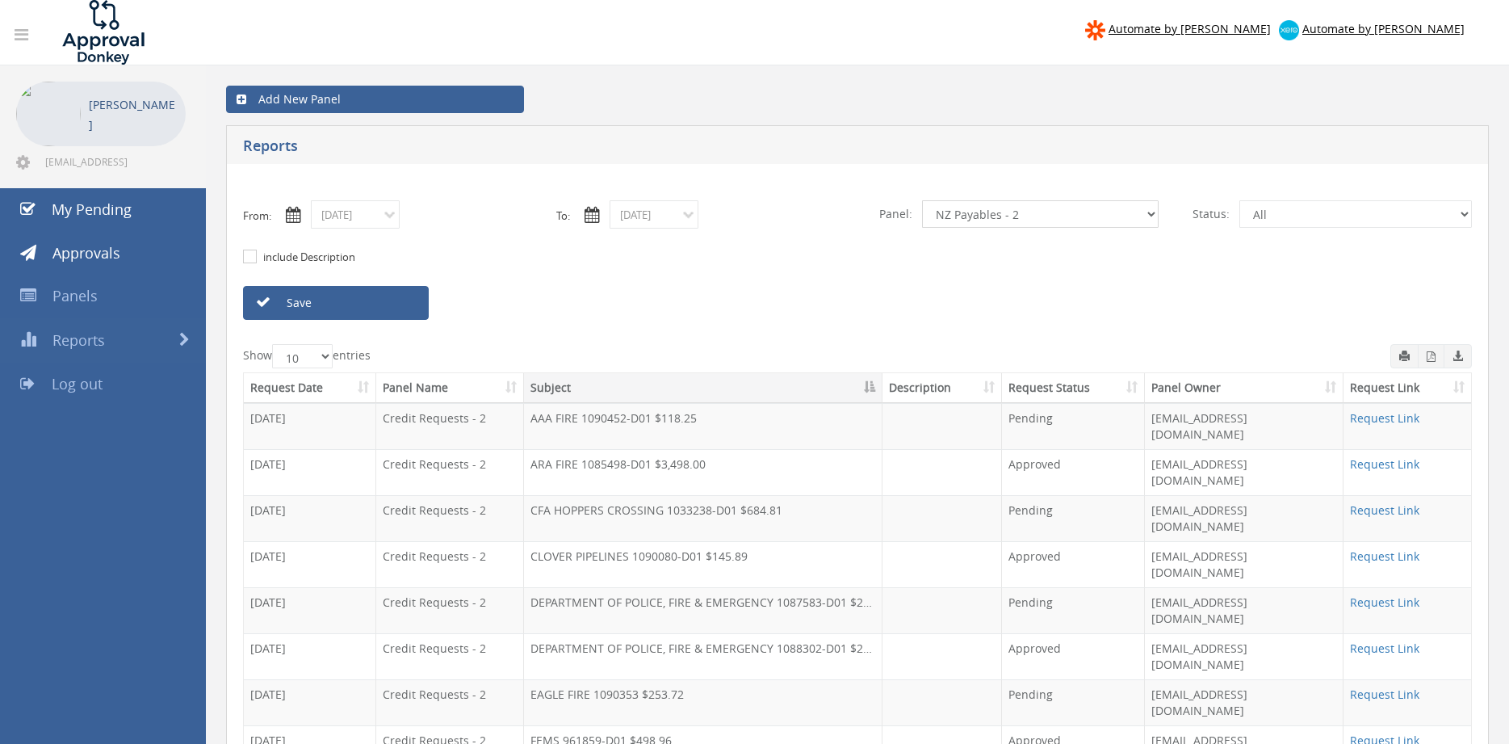
click option "NZ Payables - 2" at bounding box center [0, 0] width 0 height 0
click at [640, 218] on input "08/18/2025" at bounding box center [654, 214] width 89 height 28
drag, startPoint x: 717, startPoint y: 371, endPoint x: 620, endPoint y: 342, distance: 101.4
click at [717, 372] on span "27" at bounding box center [718, 374] width 32 height 21
type input "08/27/2025"
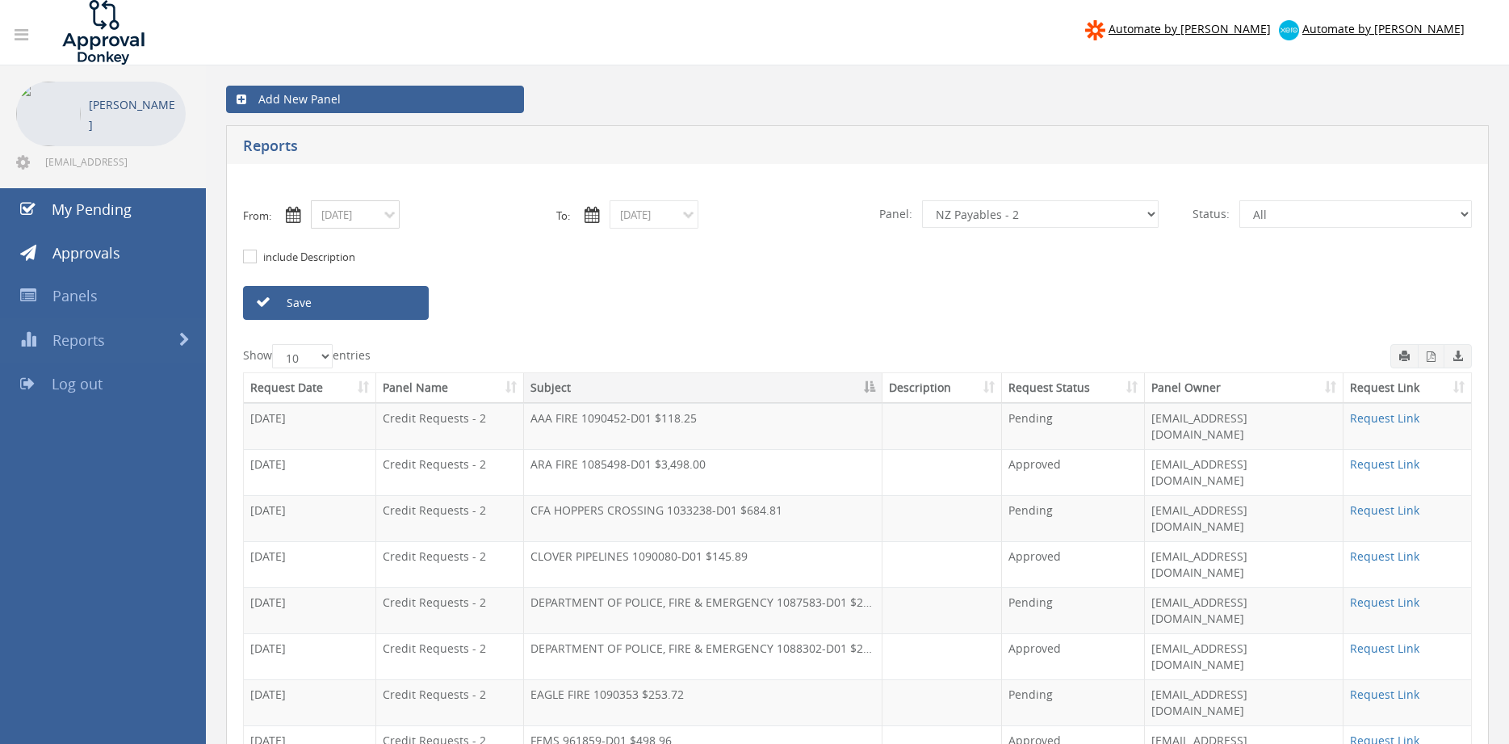
click at [384, 220] on input "08/18/2025" at bounding box center [355, 214] width 89 height 28
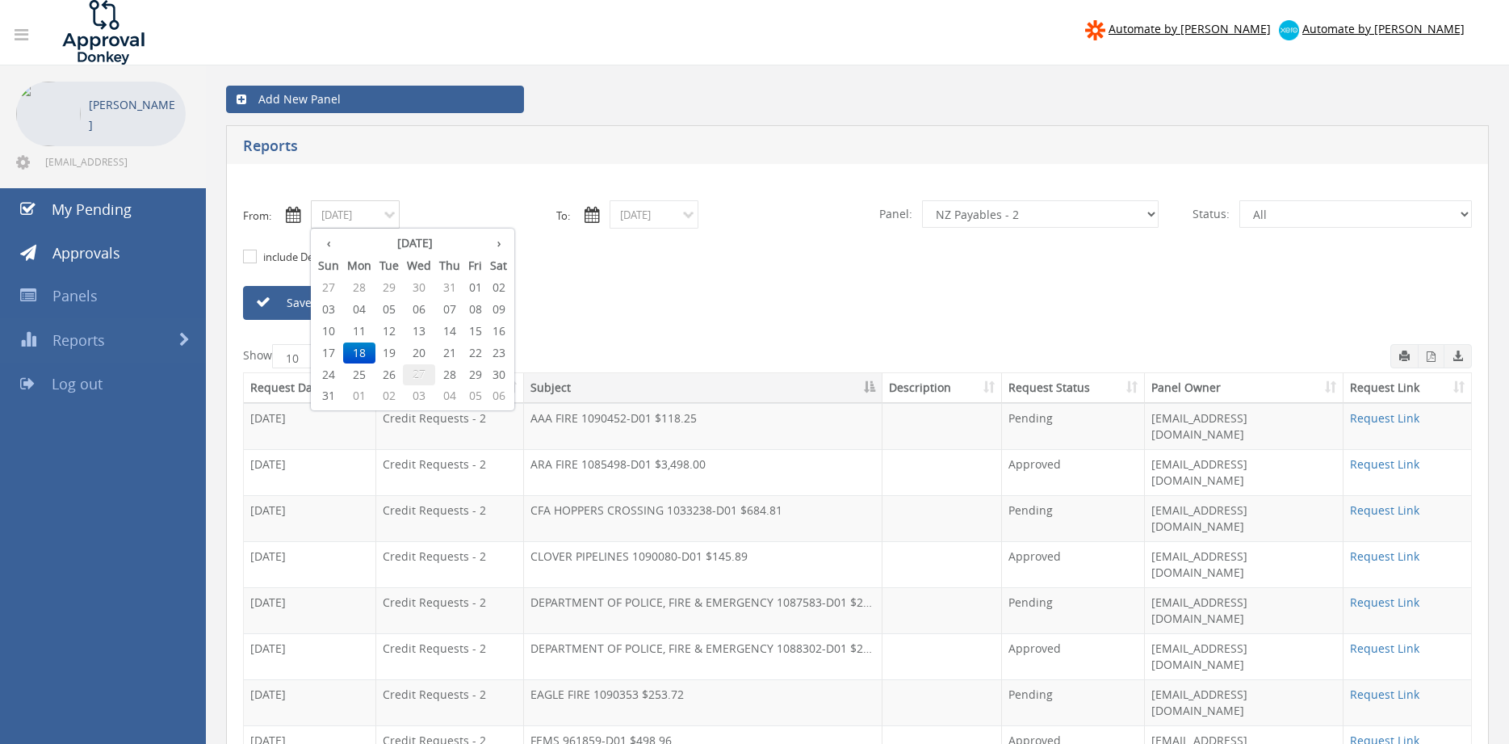
click at [428, 376] on span "27" at bounding box center [419, 374] width 32 height 21
type input "08/27/2025"
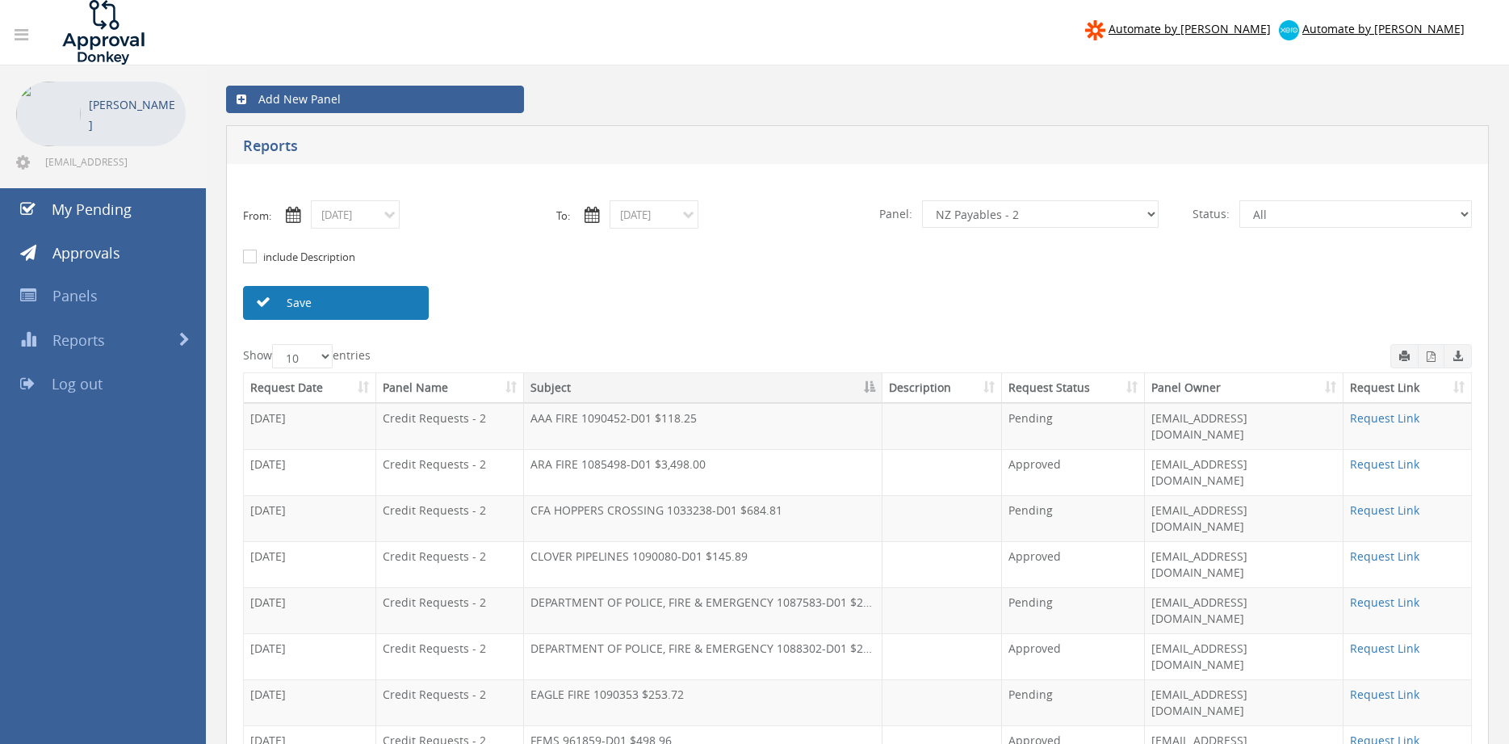
click at [408, 300] on link "Save" at bounding box center [336, 303] width 186 height 34
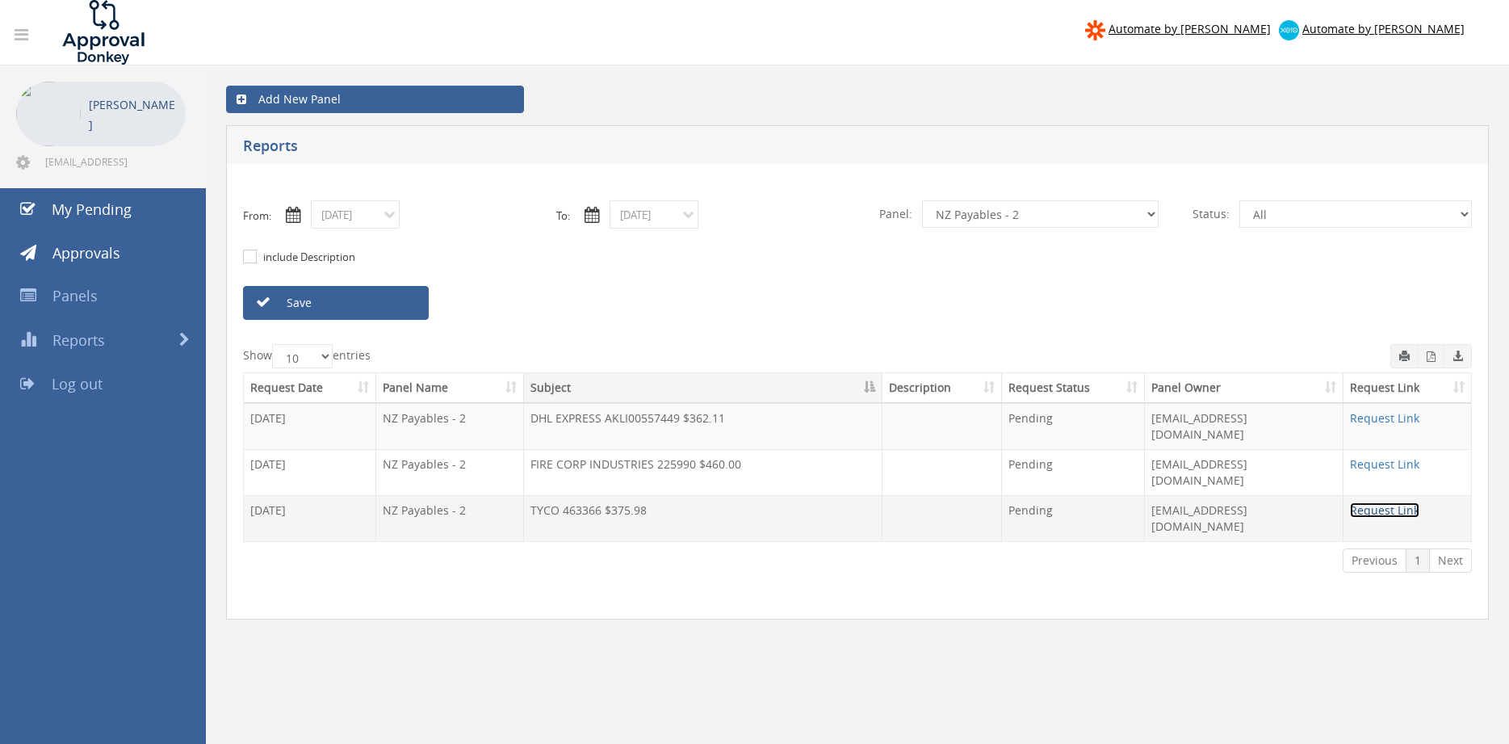
click at [1353, 502] on link "Request Link" at bounding box center [1384, 509] width 69 height 15
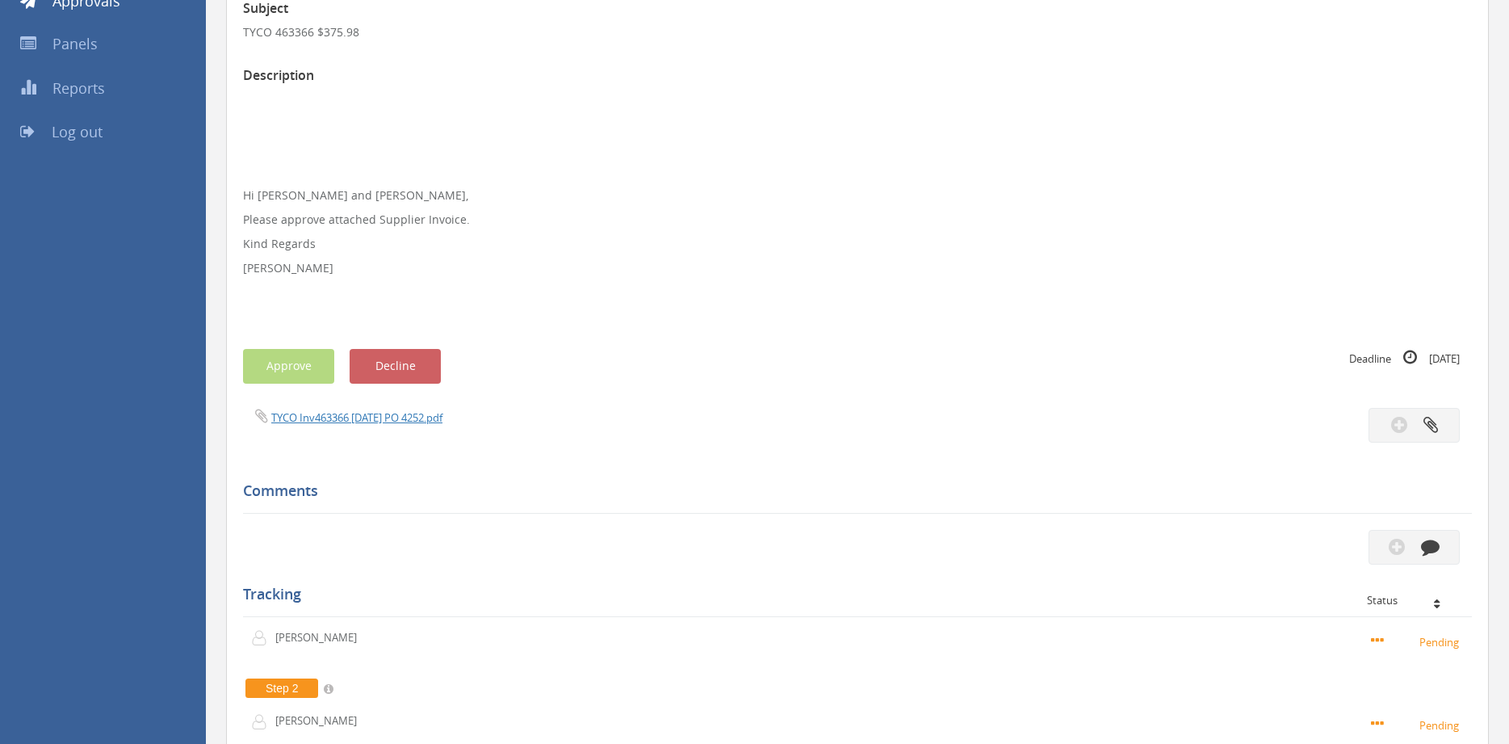
scroll to position [247, 0]
